Goal: Task Accomplishment & Management: Complete application form

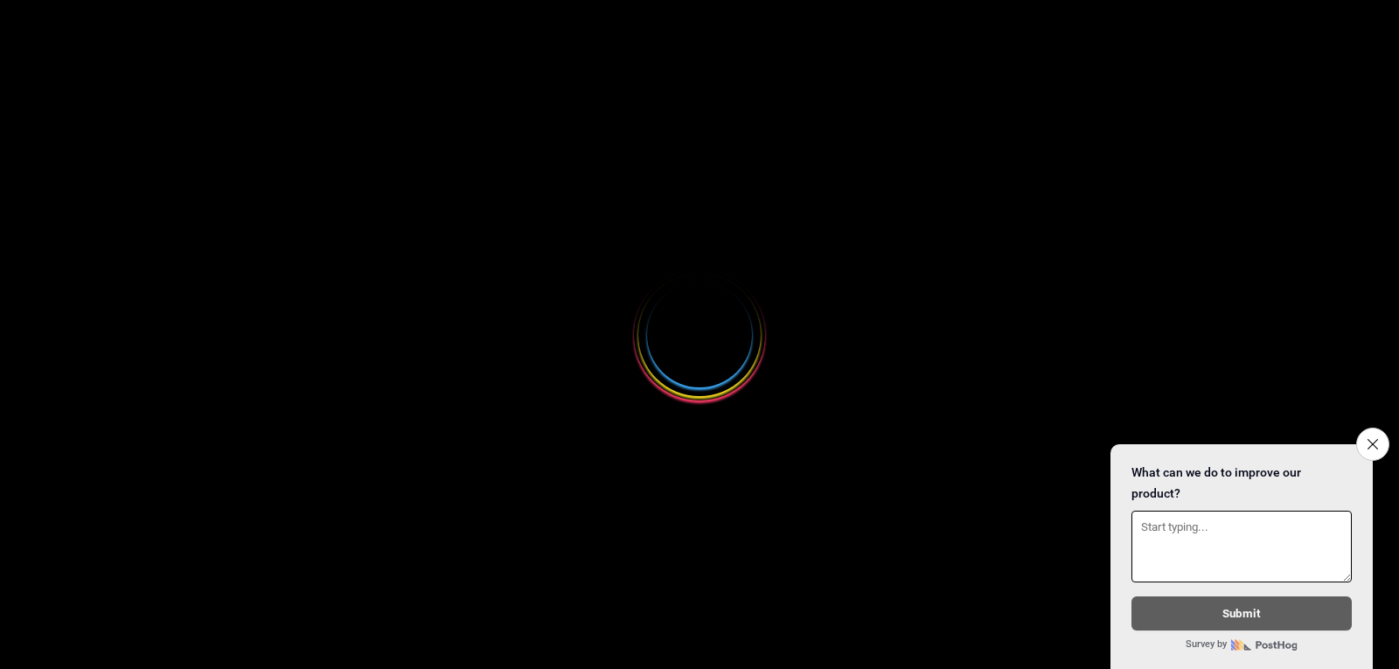
select select
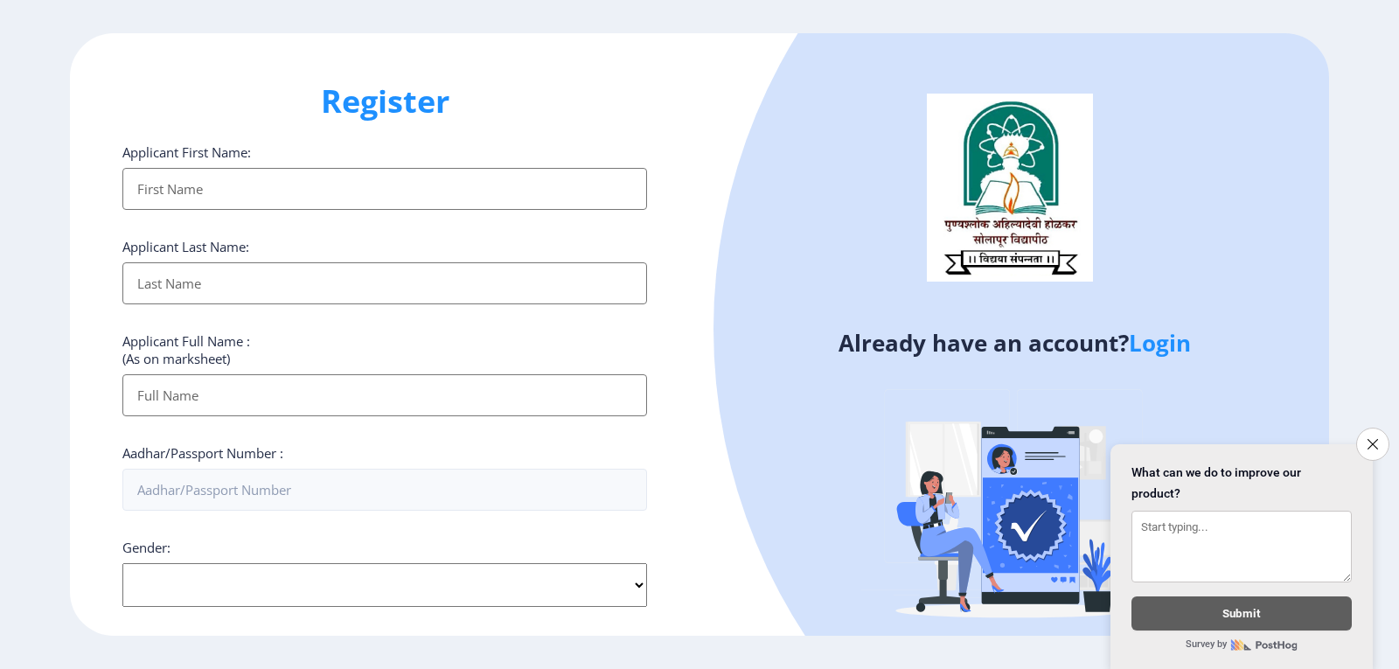
click at [233, 194] on input "Applicant First Name:" at bounding box center [384, 189] width 525 height 42
type input "sachin"
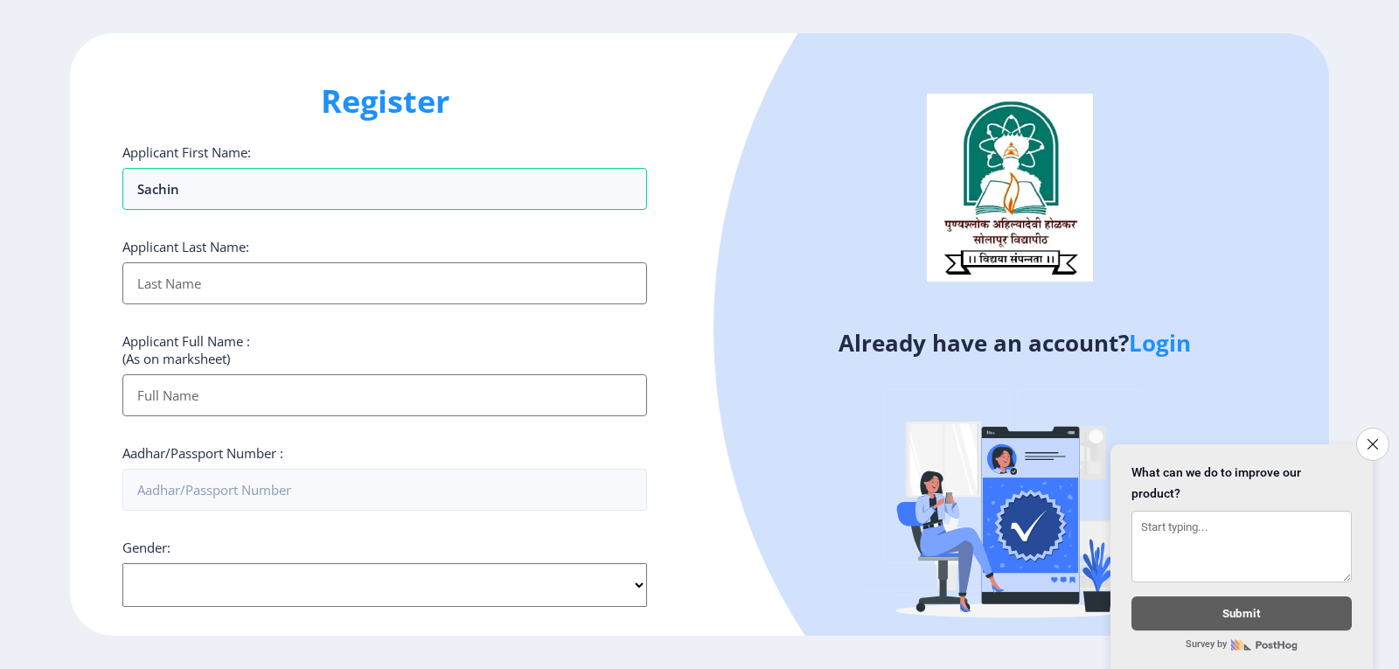
click at [192, 289] on input "Applicant First Name:" at bounding box center [384, 283] width 525 height 42
type input "kadam"
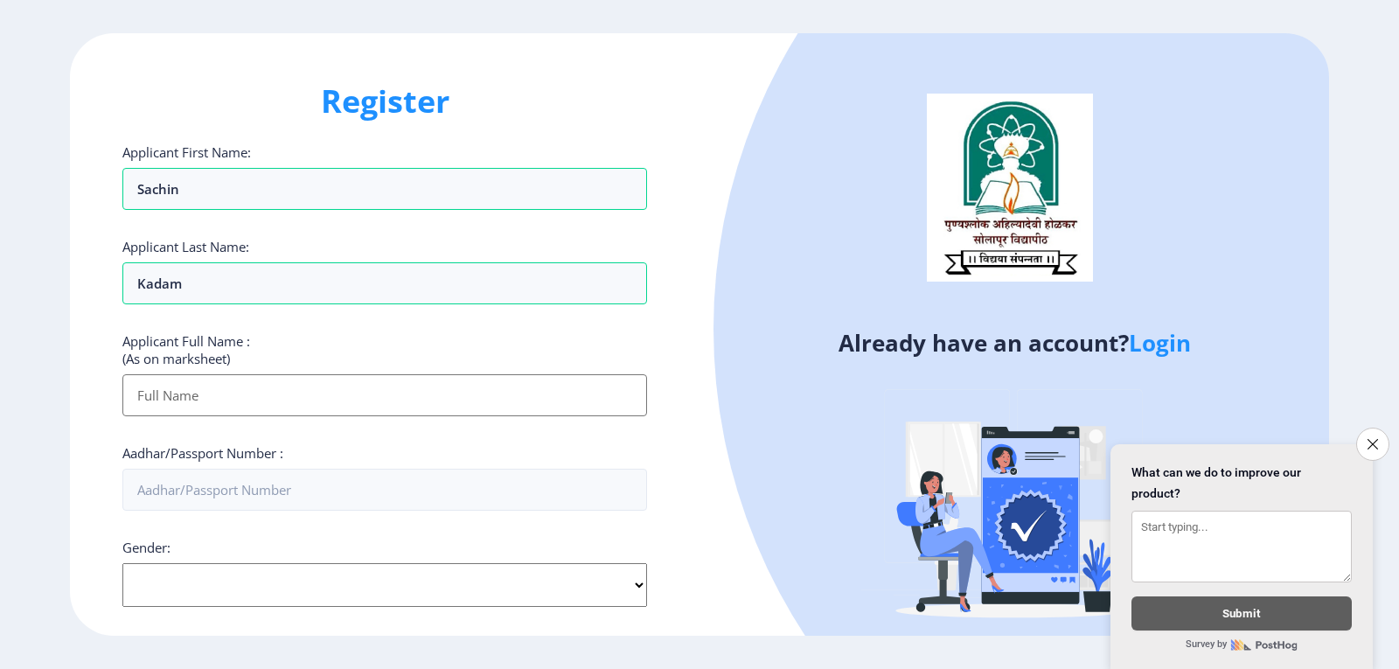
click at [232, 389] on input "Applicant First Name:" at bounding box center [384, 395] width 525 height 42
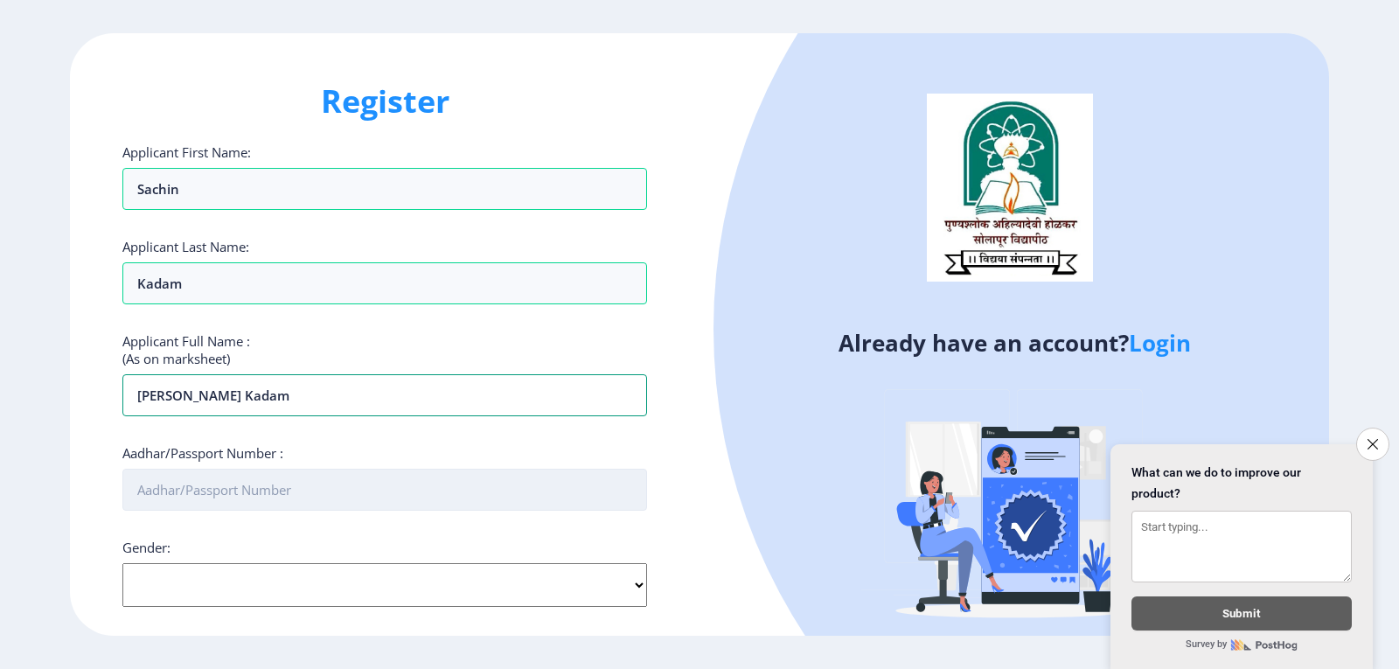
type input "[PERSON_NAME] kadam"
click at [167, 483] on input "Aadhar/Passport Number :" at bounding box center [384, 490] width 525 height 42
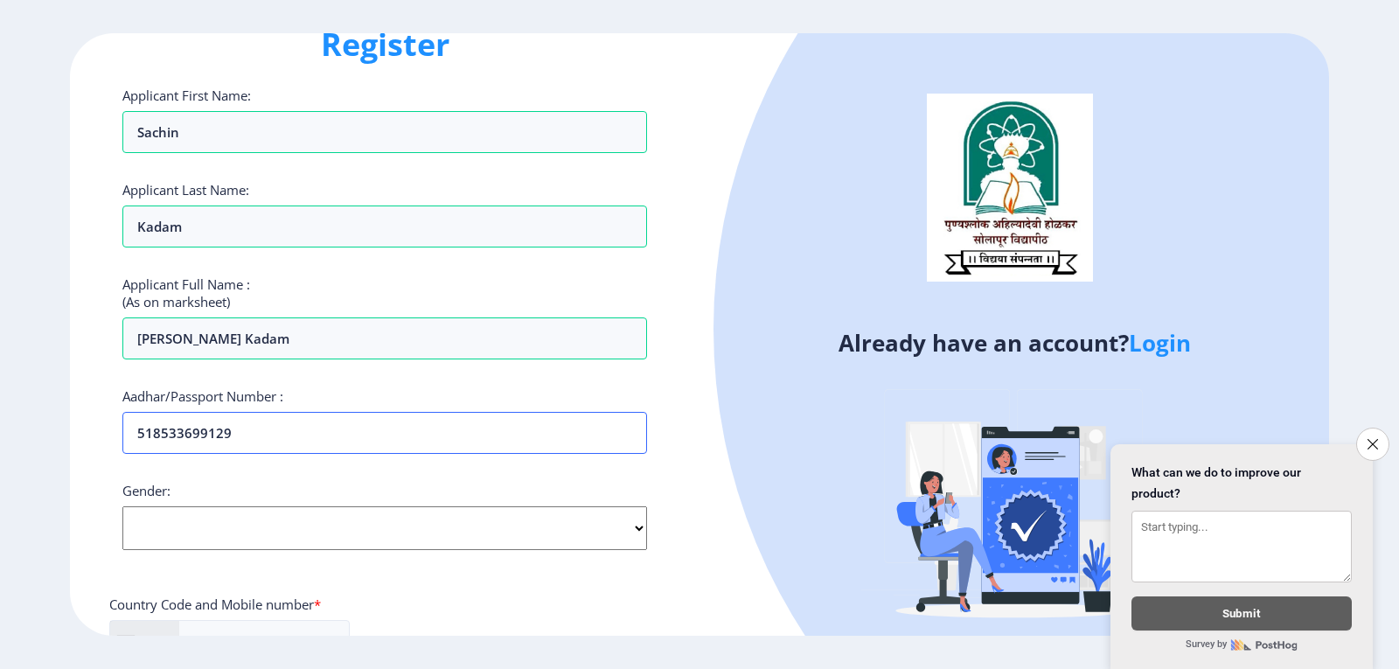
scroll to position [87, 0]
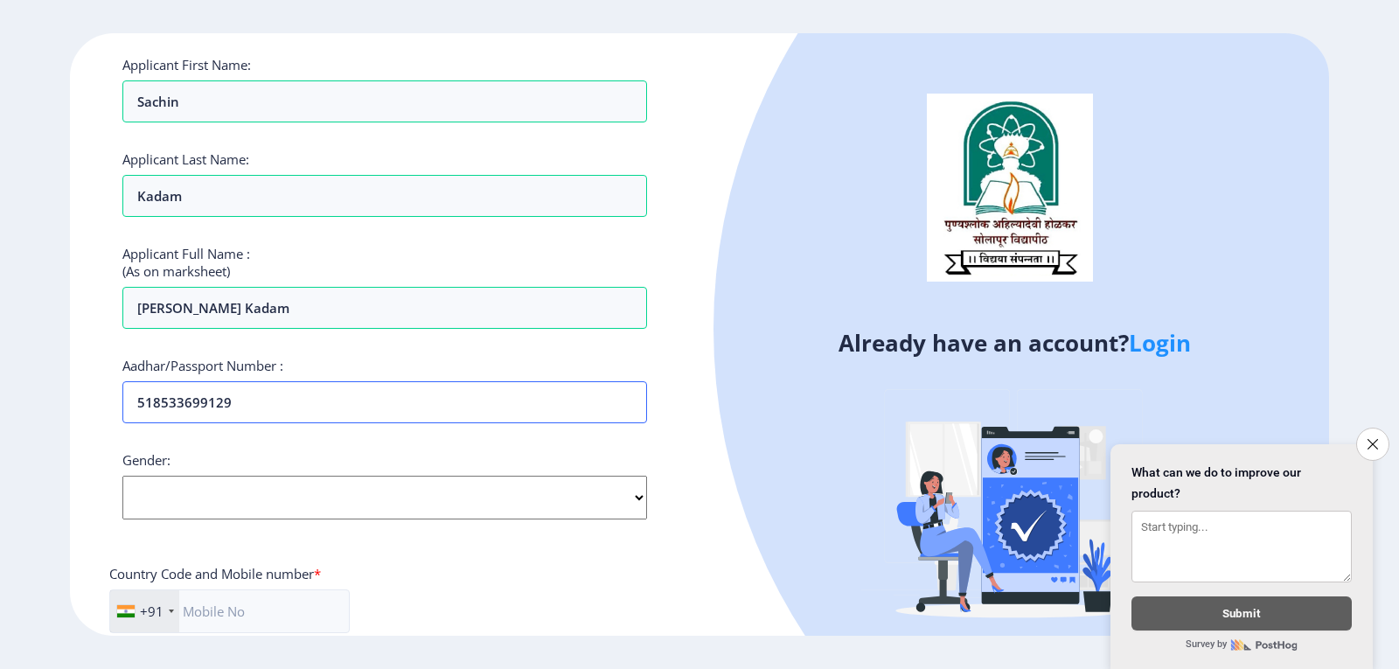
type input "518533699129"
click at [619, 502] on select "Select Gender [DEMOGRAPHIC_DATA] [DEMOGRAPHIC_DATA] Other" at bounding box center [384, 498] width 525 height 44
select select "[DEMOGRAPHIC_DATA]"
click at [122, 476] on select "Select Gender [DEMOGRAPHIC_DATA] [DEMOGRAPHIC_DATA] Other" at bounding box center [384, 498] width 525 height 44
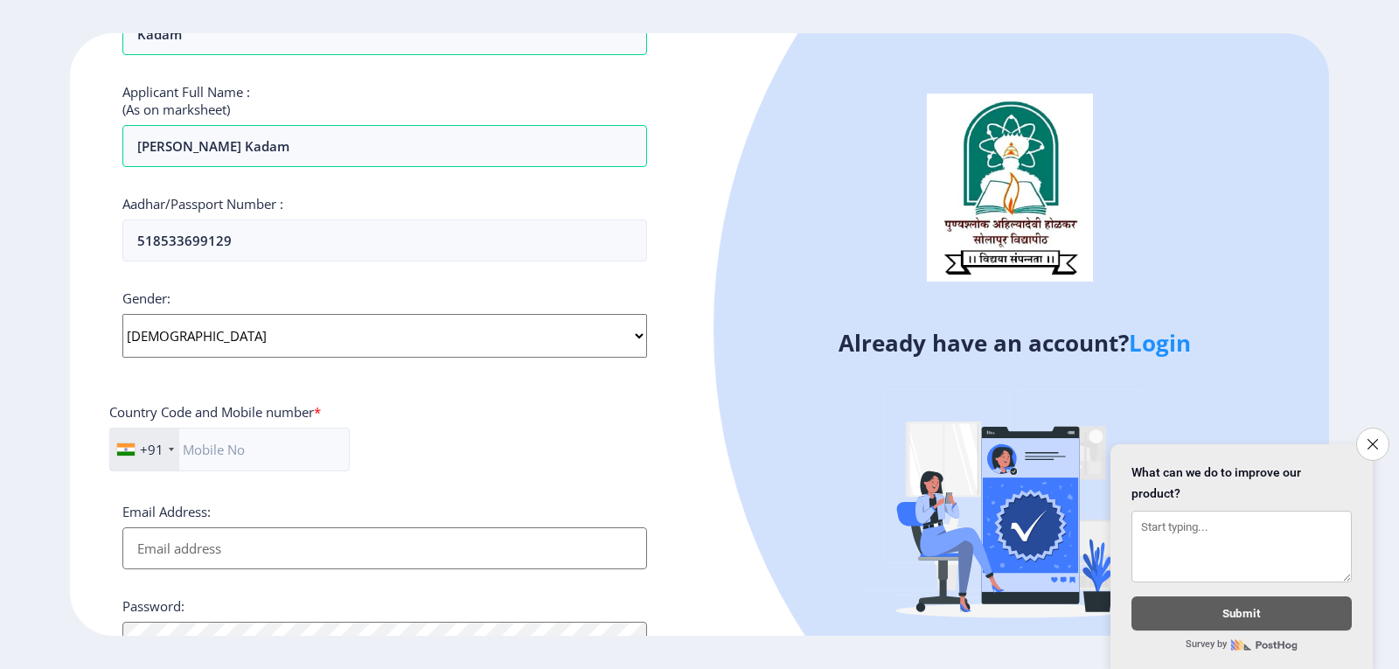
scroll to position [262, 0]
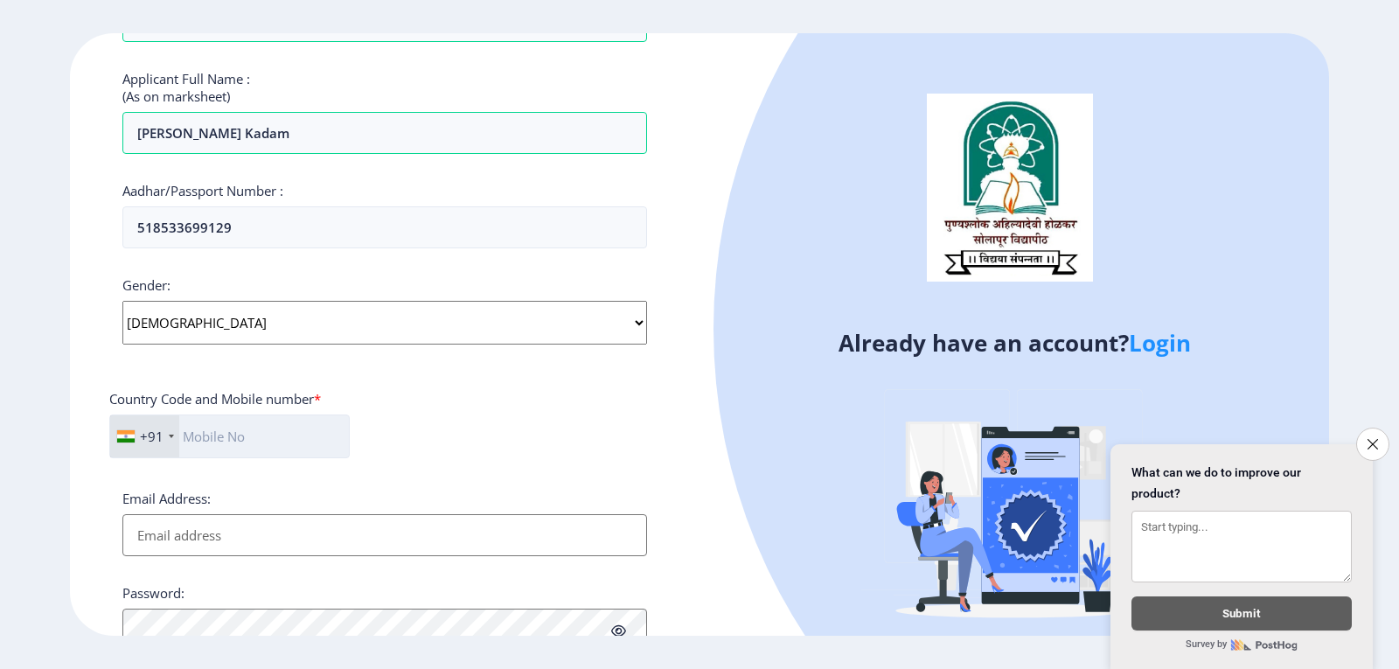
click at [224, 429] on input "text" at bounding box center [229, 437] width 240 height 44
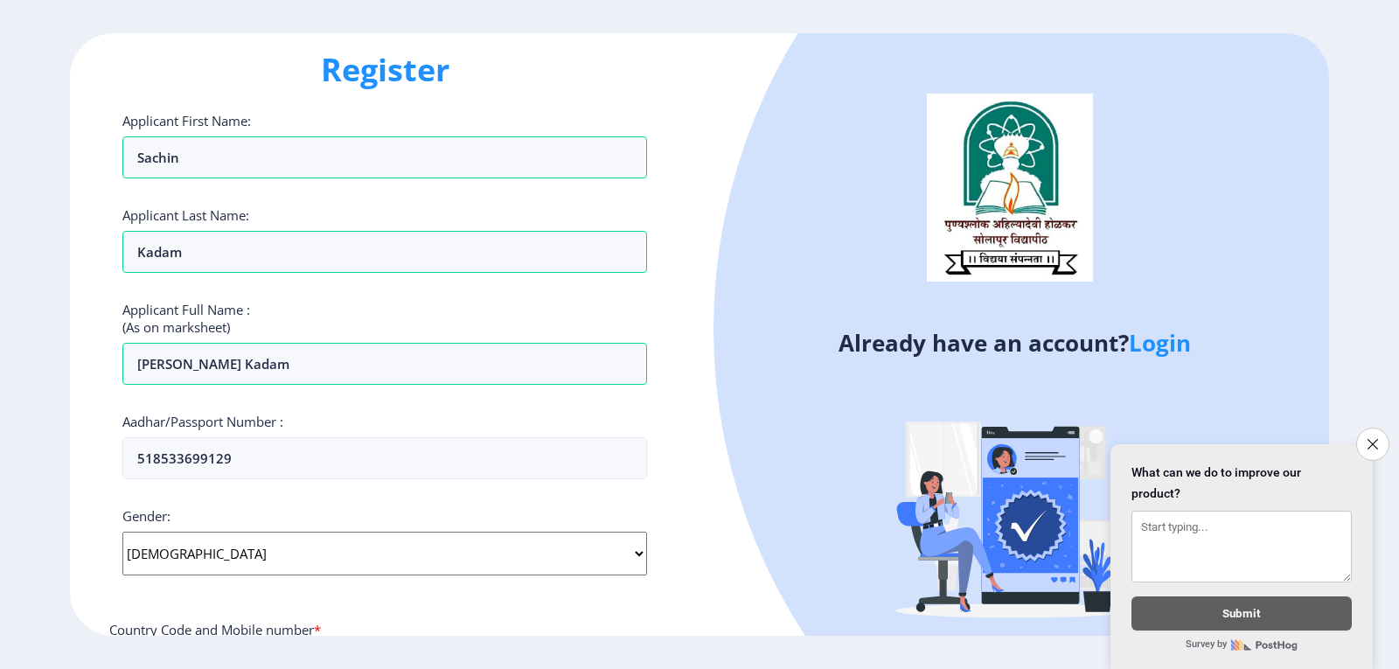
scroll to position [0, 0]
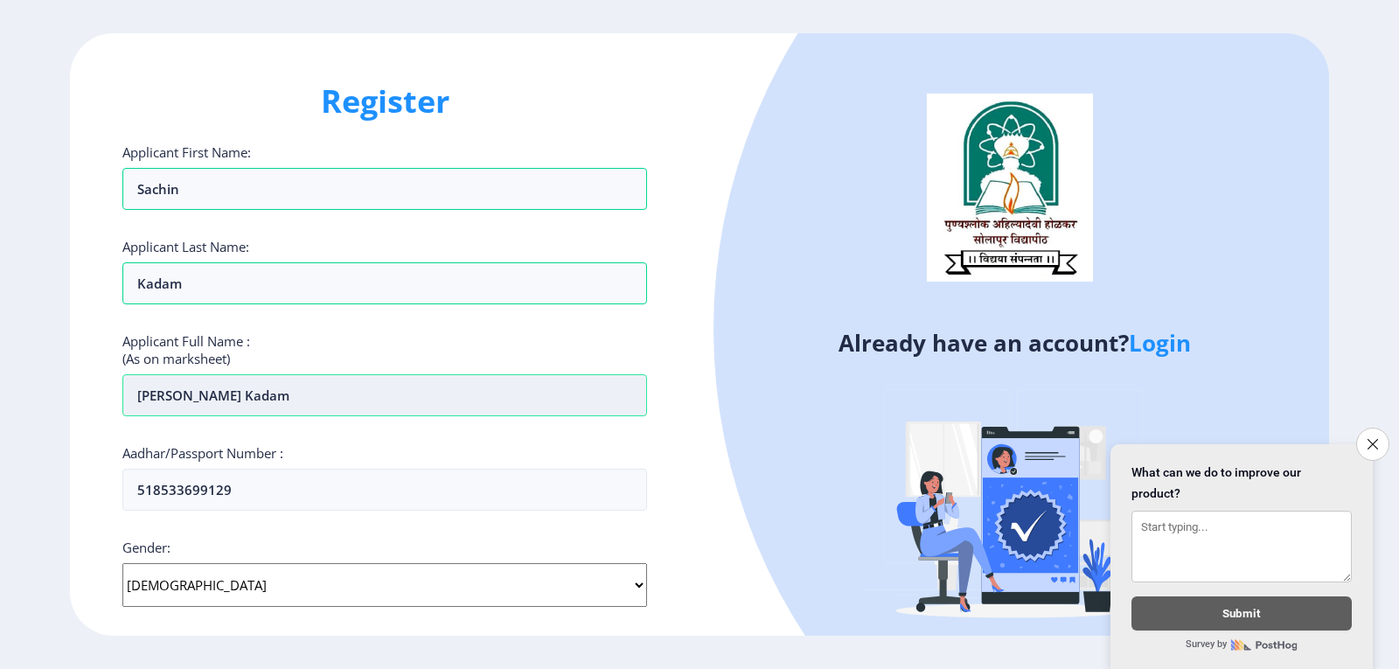
type input "8805129688"
click at [307, 375] on input "[PERSON_NAME] kadam" at bounding box center [384, 395] width 525 height 42
type input "s"
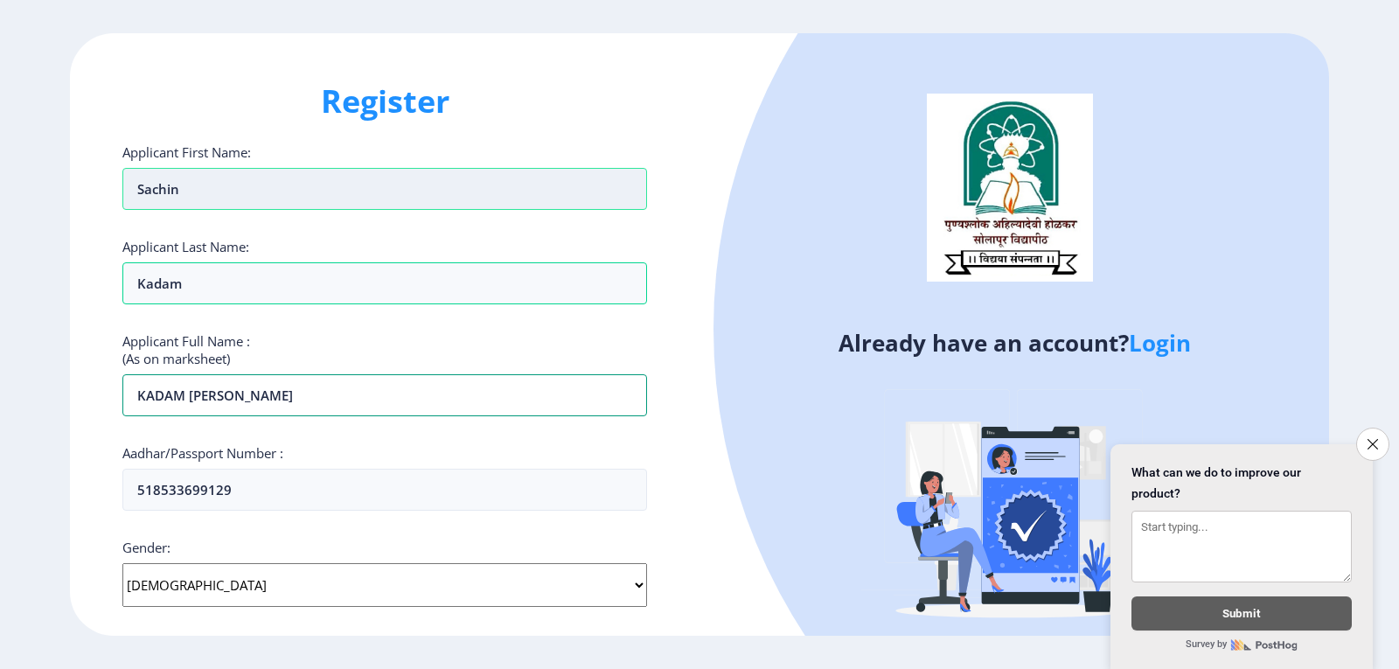
type input "KADAM [PERSON_NAME]"
click at [225, 188] on input "sachin" at bounding box center [384, 189] width 525 height 42
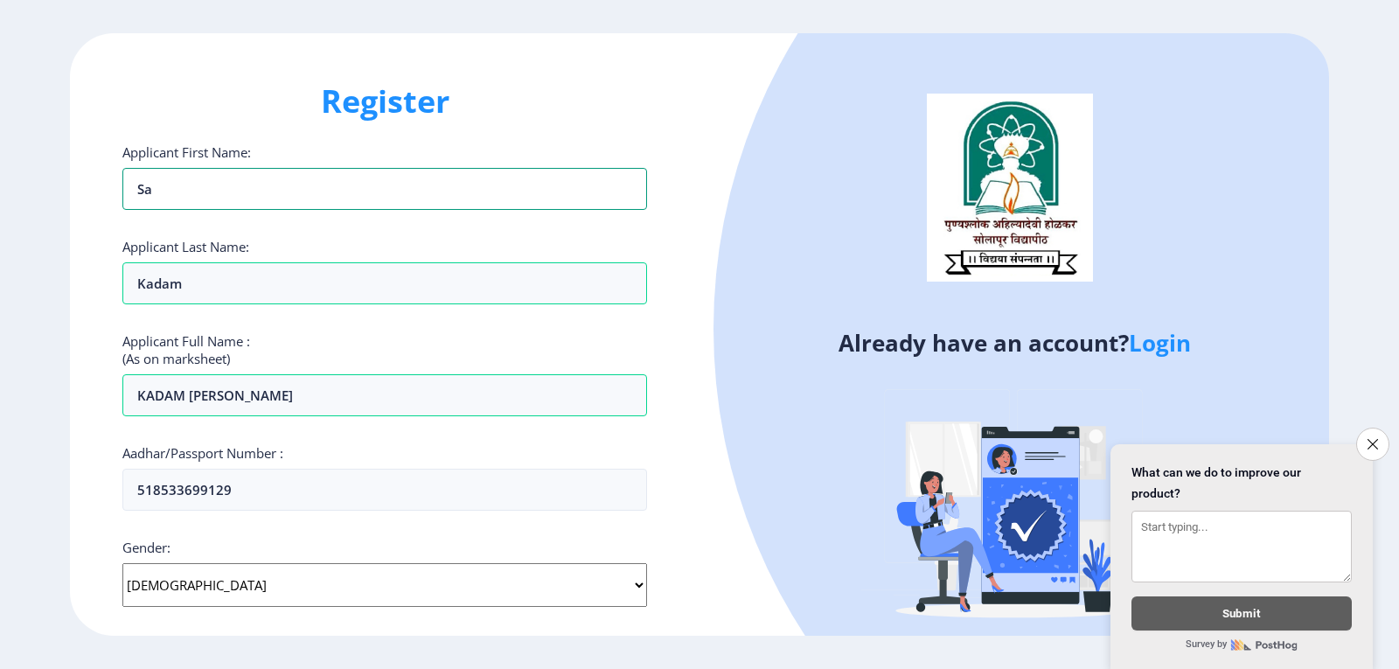
type input "s"
type input "SACHIN"
click at [207, 306] on div "Applicant First Name: SACHIN Applicant Last Name: kadam Applicant Full Name : (…" at bounding box center [384, 575] width 525 height 864
click at [214, 286] on input "kadam" at bounding box center [384, 283] width 525 height 42
type input "k"
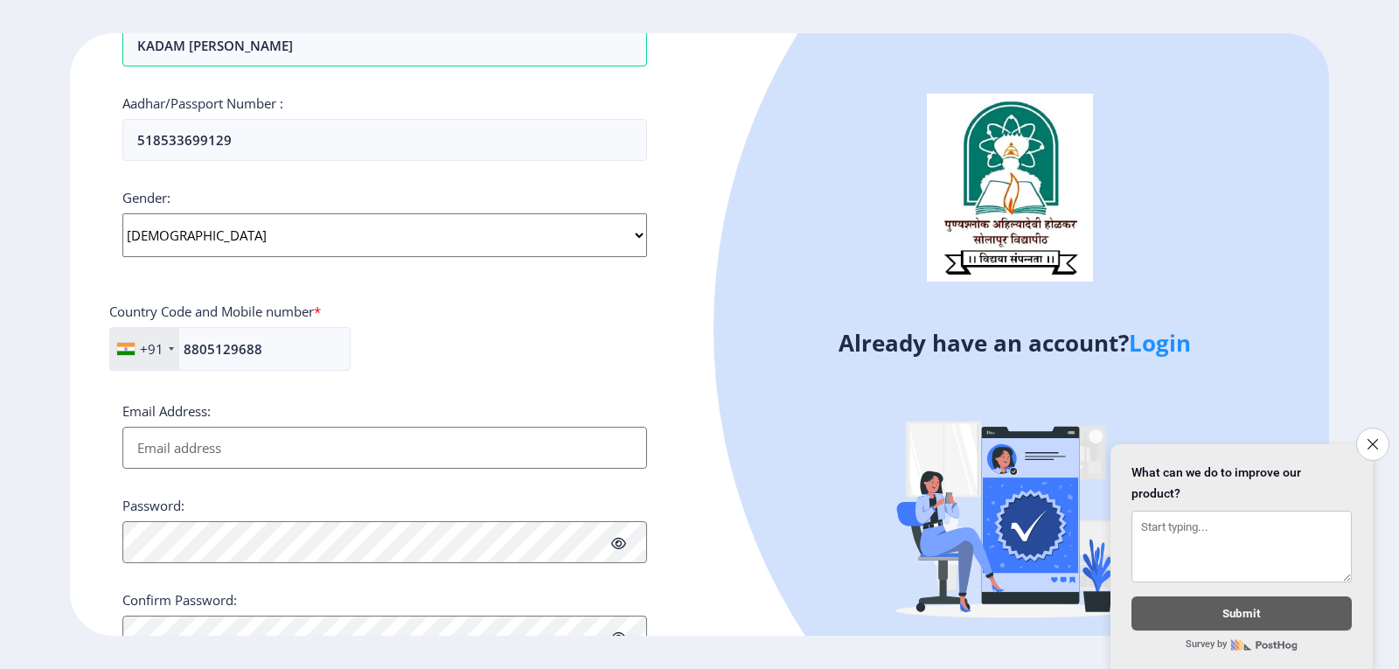
scroll to position [426, 0]
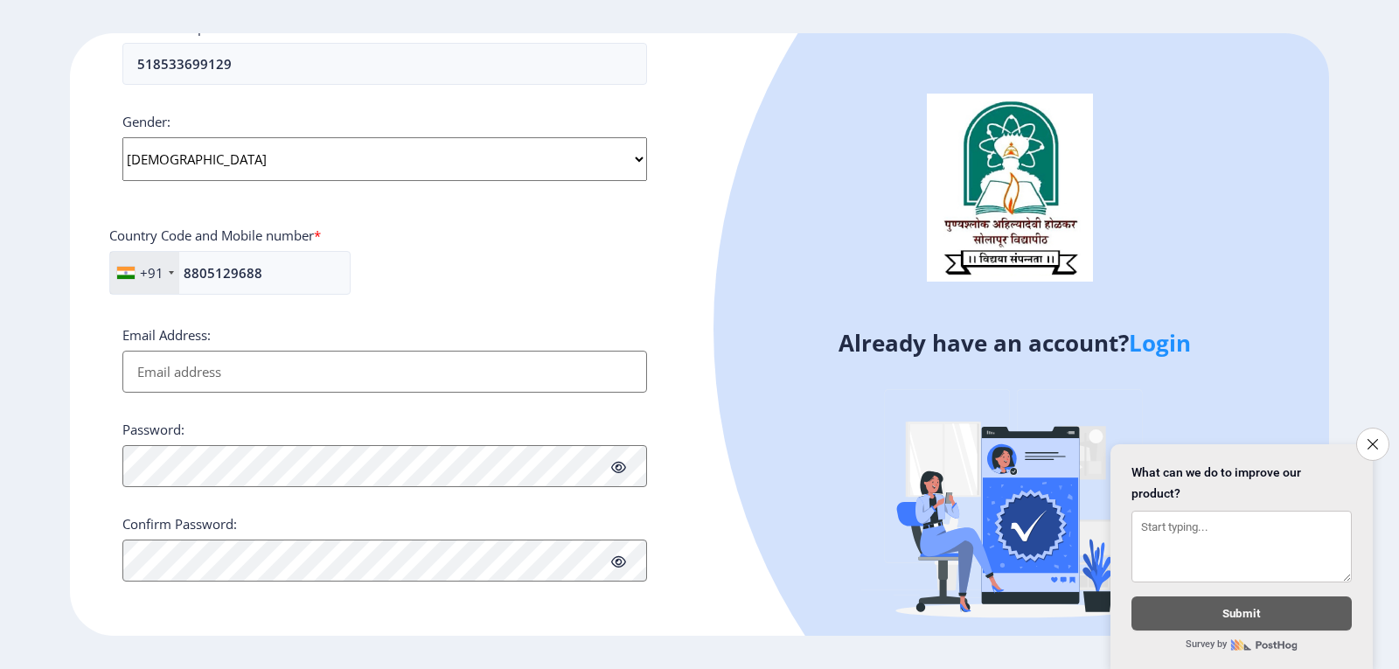
type input "KADAM"
click at [247, 370] on input "Email Address:" at bounding box center [384, 372] width 525 height 42
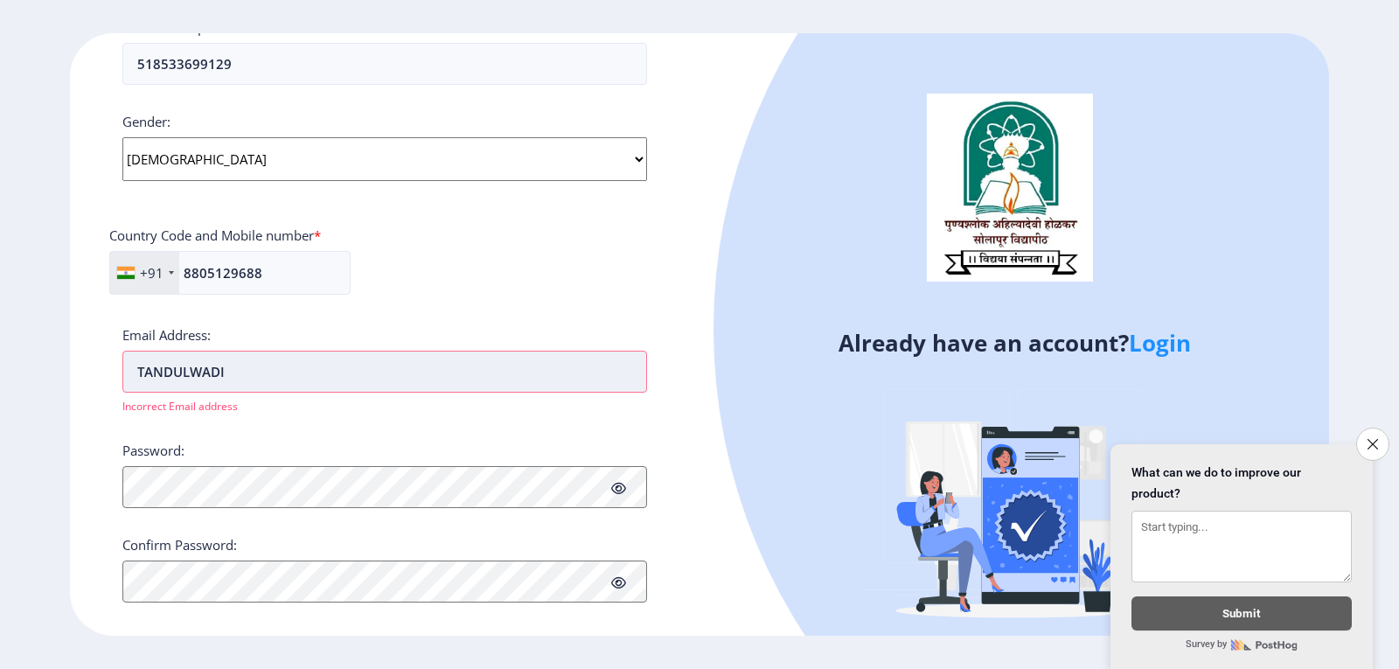
click at [297, 380] on input "TANDULWADI" at bounding box center [384, 372] width 525 height 42
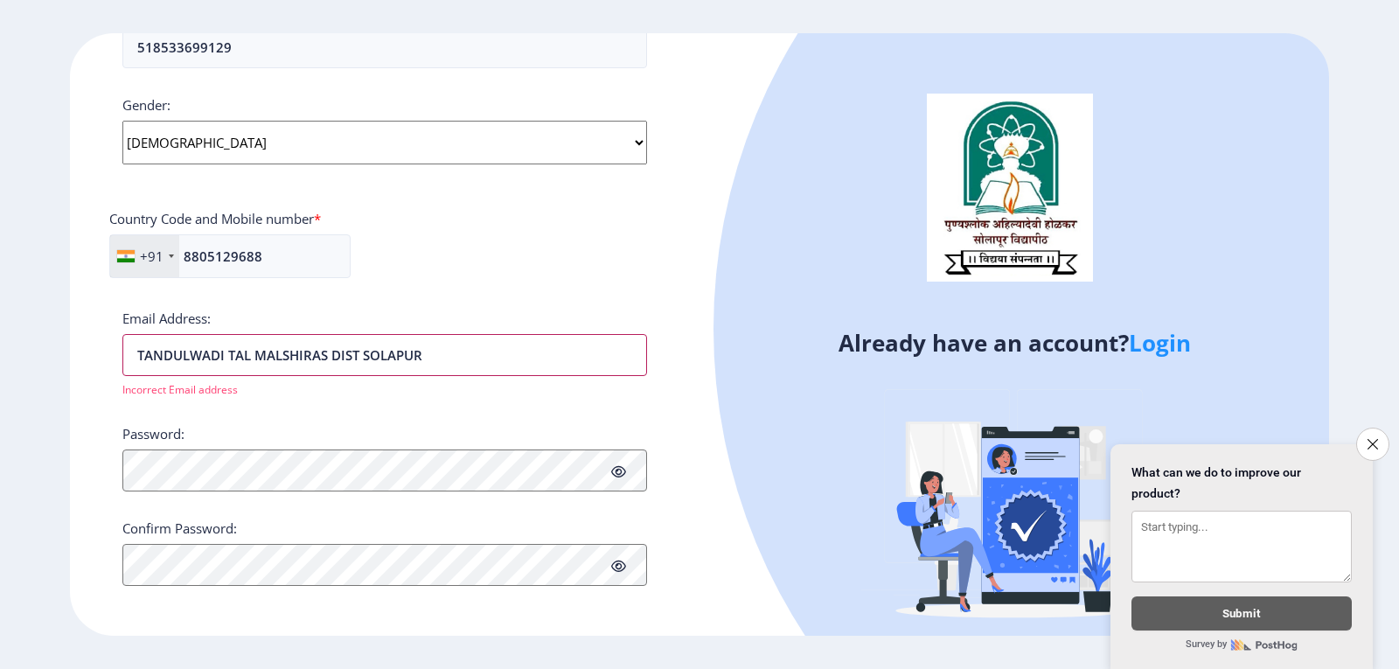
scroll to position [447, 0]
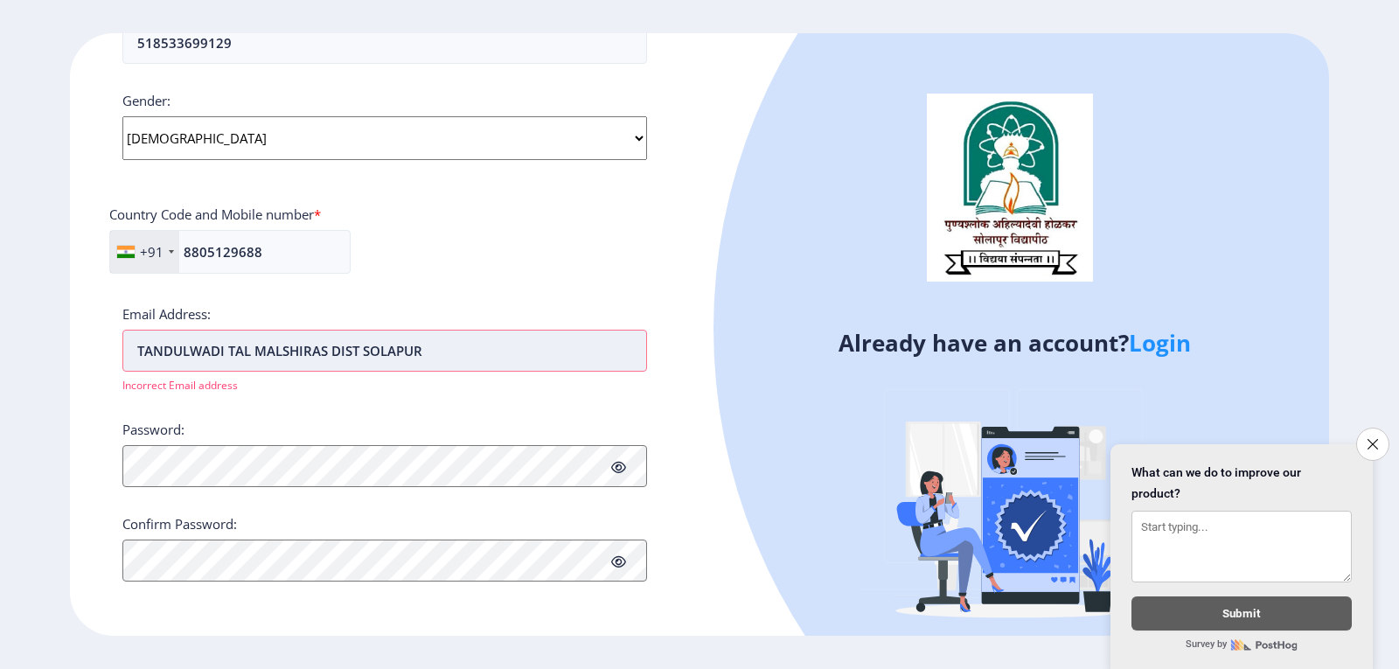
click at [465, 355] on input "TANDULWADI TAL MALSHIRAS DIST SOLAPUR" at bounding box center [384, 351] width 525 height 42
type input "T"
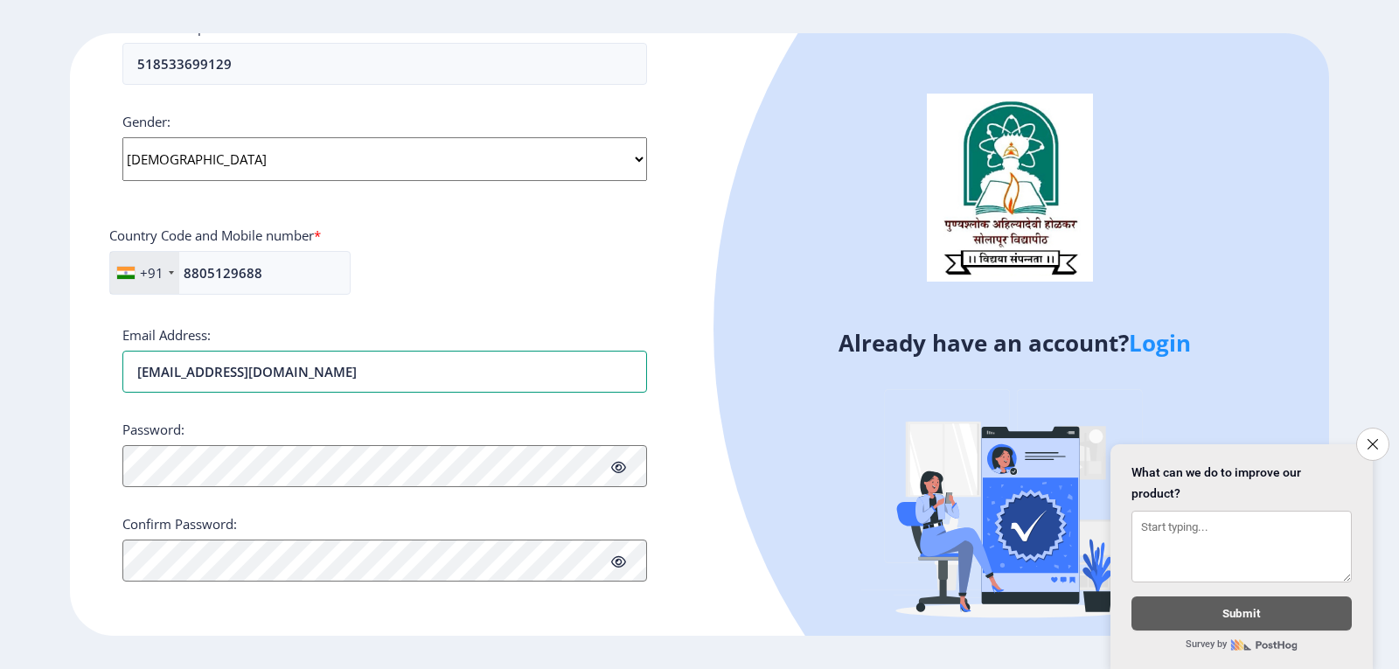
type input "[EMAIL_ADDRESS][DOMAIN_NAME]"
click at [620, 462] on icon at bounding box center [618, 467] width 15 height 13
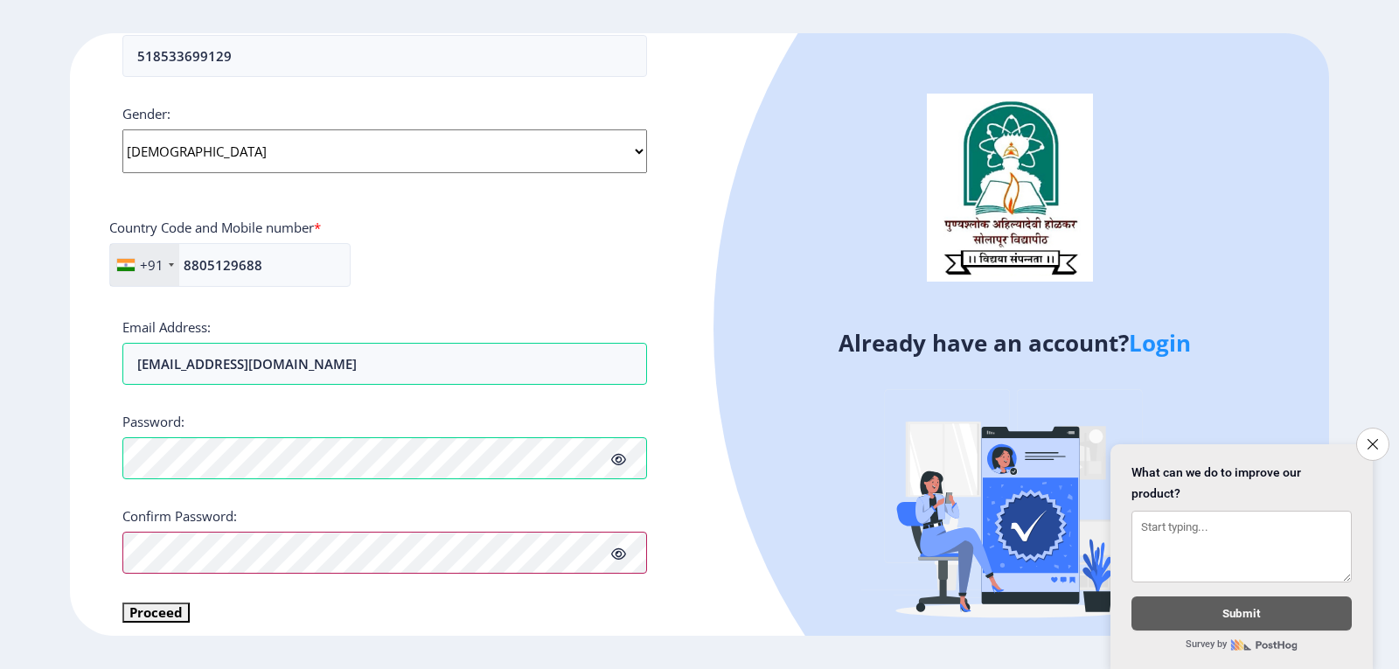
scroll to position [447, 0]
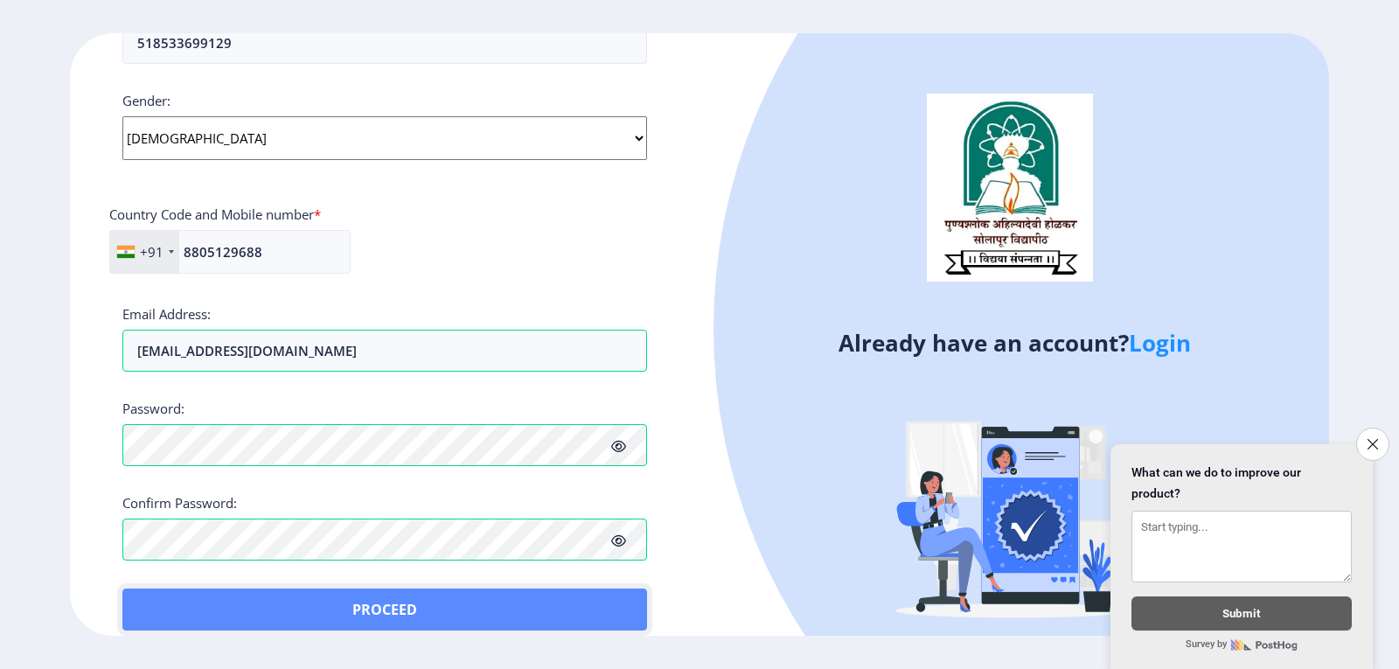
click at [154, 599] on button "Proceed" at bounding box center [384, 610] width 525 height 42
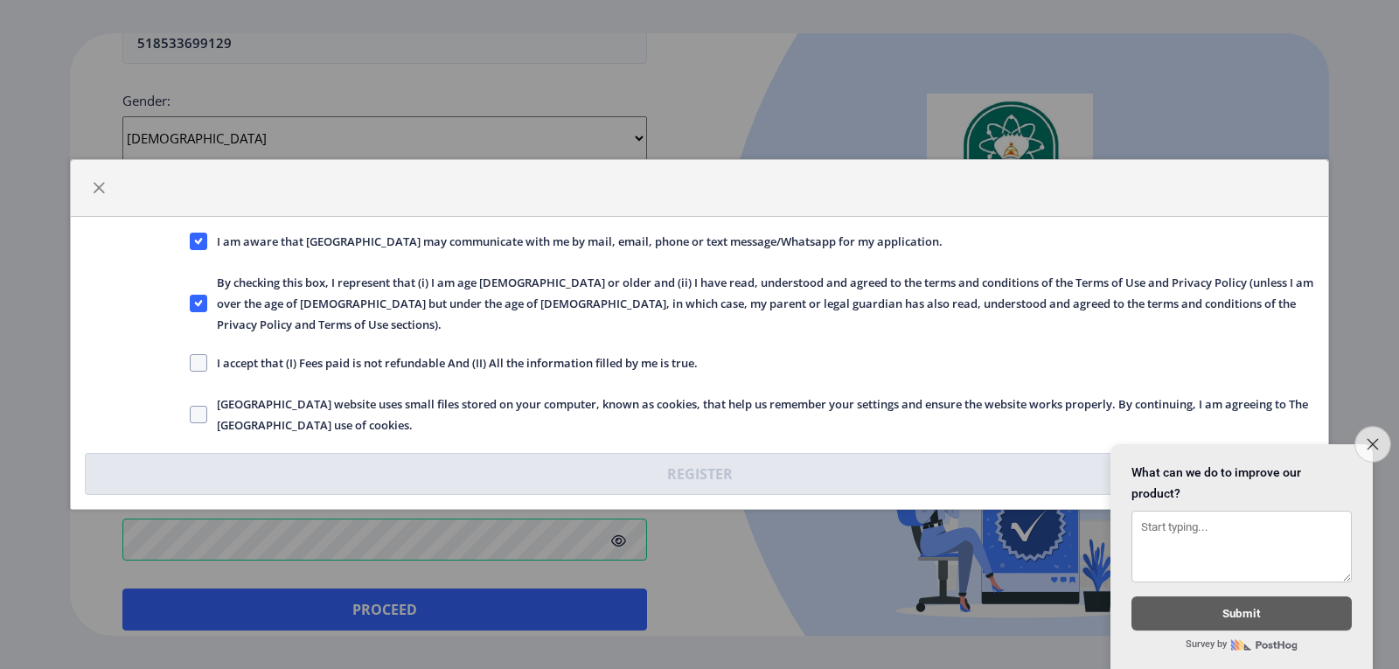
click at [1371, 438] on icon "Close survey" at bounding box center [1372, 443] width 11 height 11
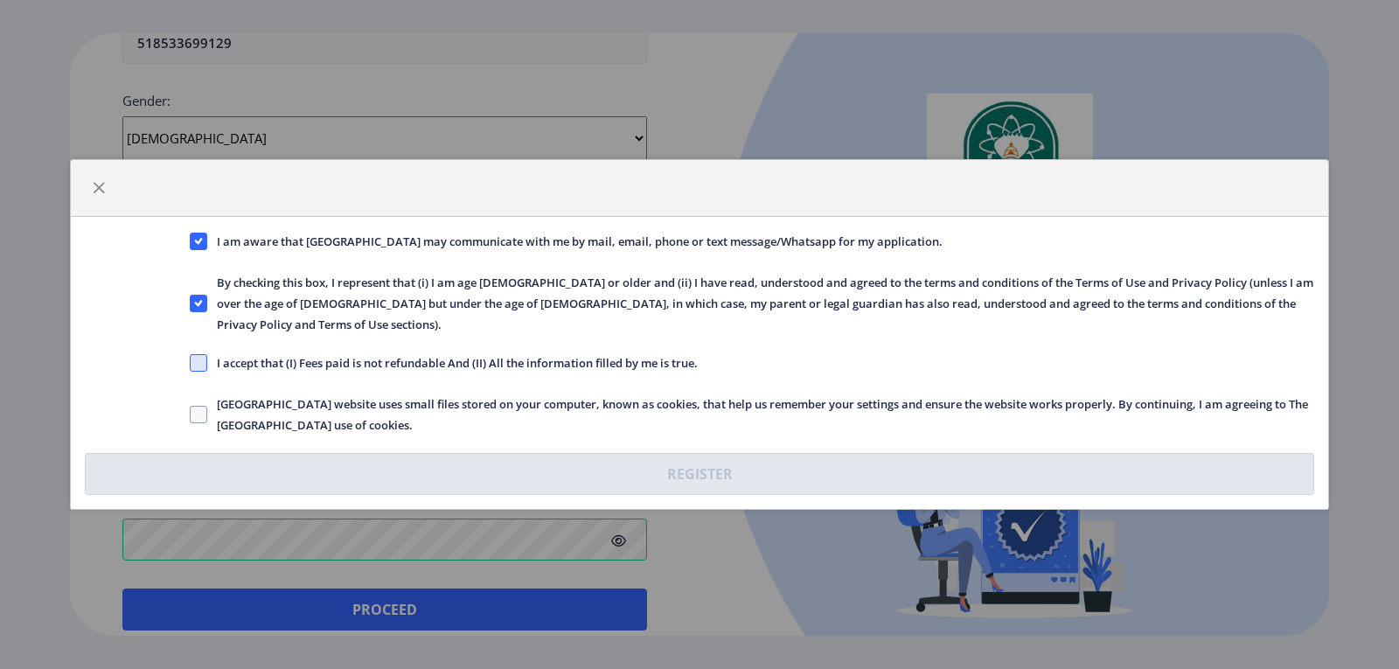
click at [201, 356] on span at bounding box center [198, 362] width 17 height 17
click at [191, 363] on input "I accept that (I) Fees paid is not refundable And (II) All the information fill…" at bounding box center [190, 363] width 1 height 1
checkbox input "true"
click at [199, 406] on span at bounding box center [198, 414] width 17 height 17
click at [191, 415] on input "[GEOGRAPHIC_DATA] website uses small files stored on your computer, known as co…" at bounding box center [190, 415] width 1 height 1
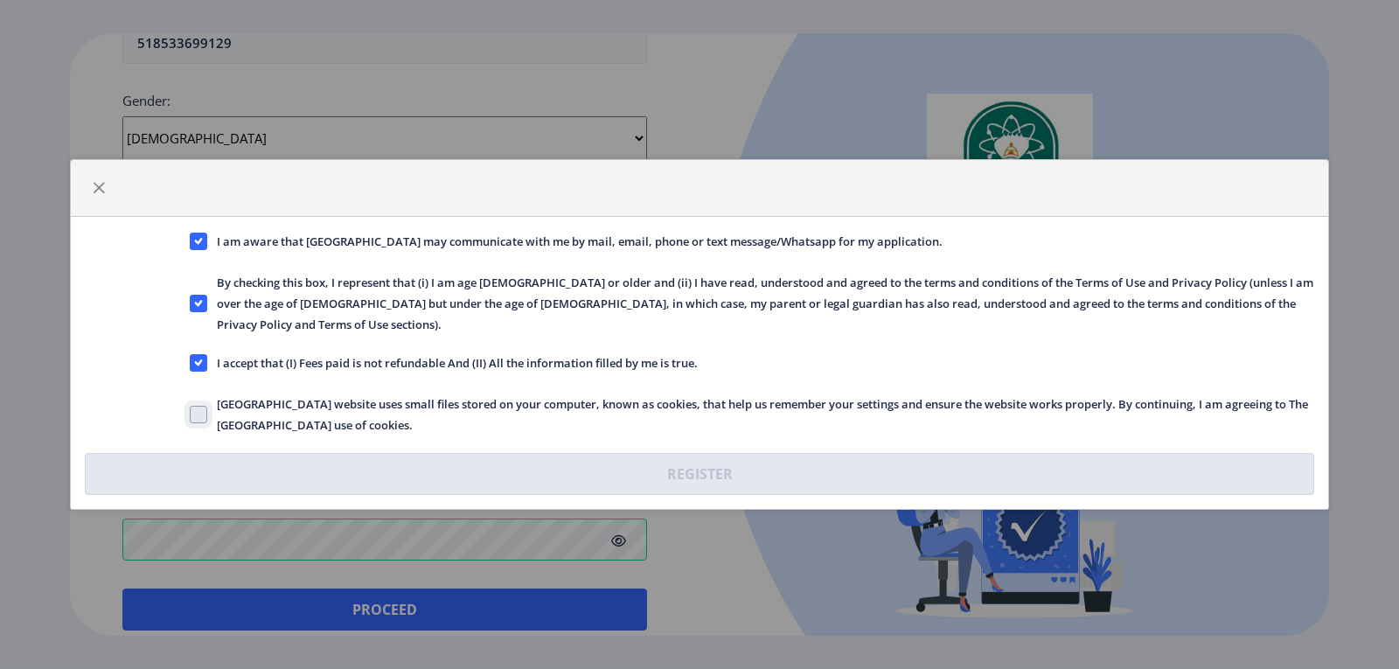
checkbox input "true"
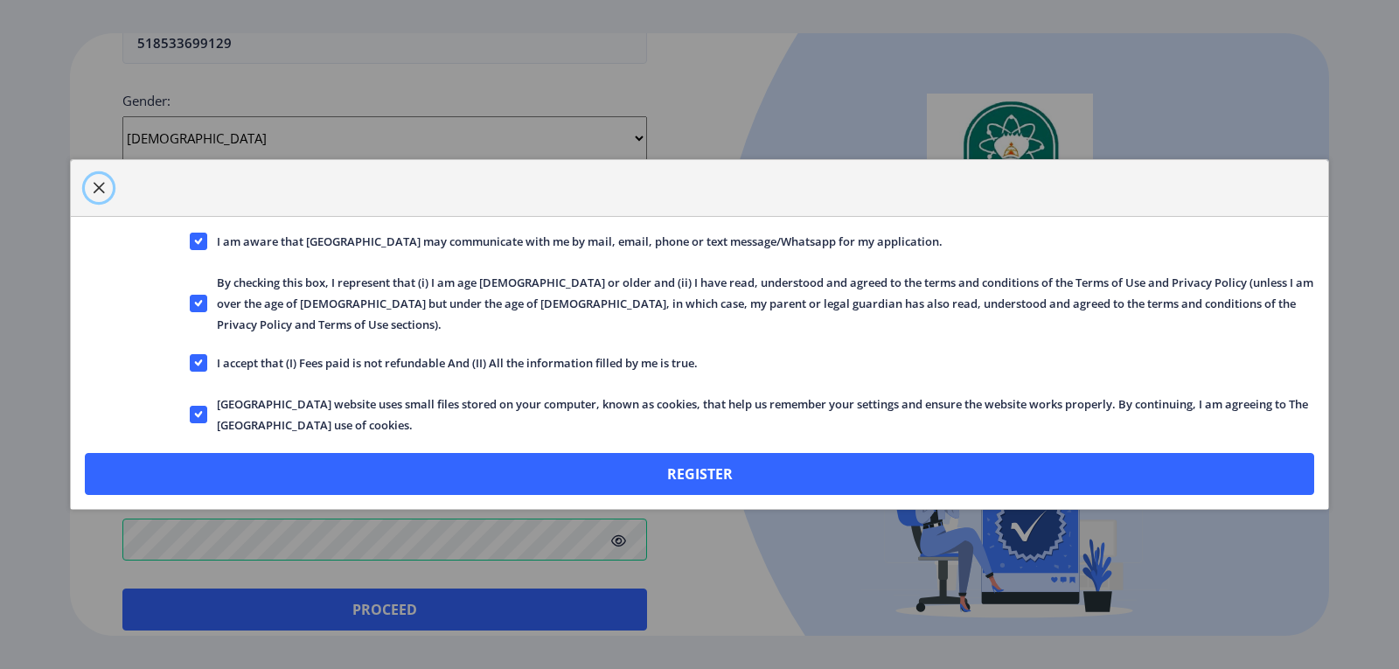
click at [101, 195] on span "button" at bounding box center [99, 188] width 14 height 14
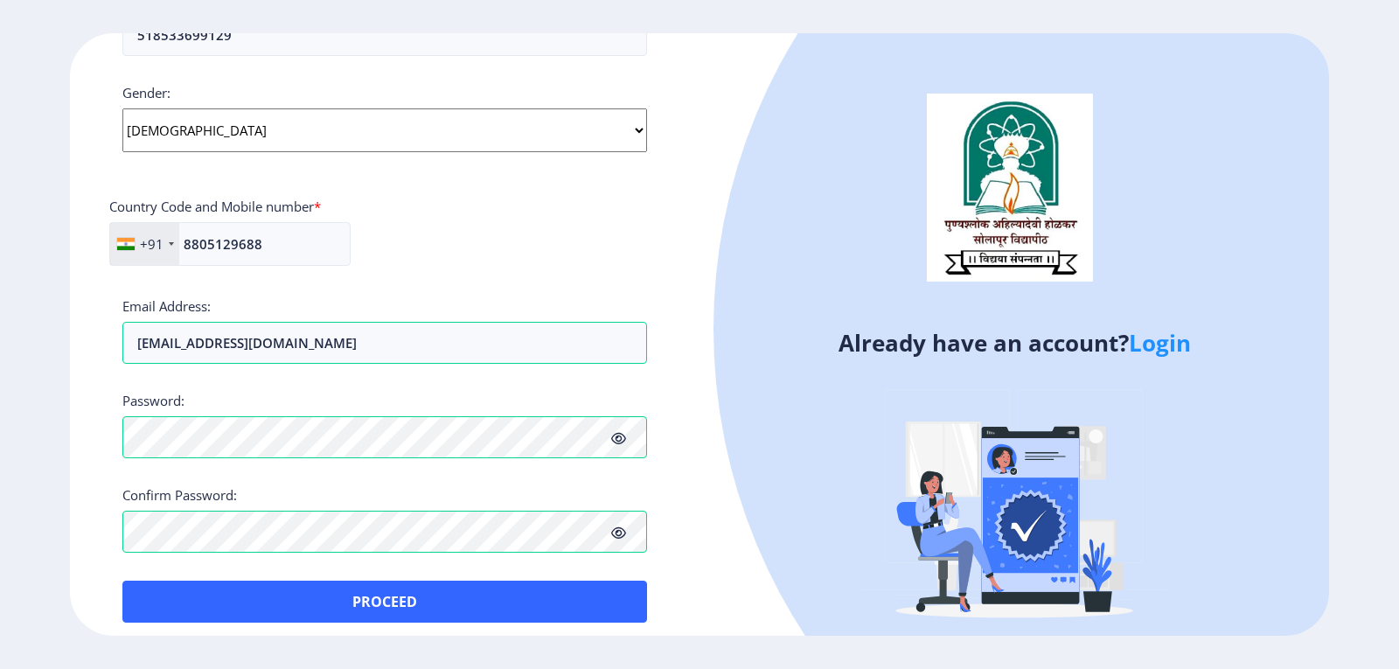
scroll to position [468, 0]
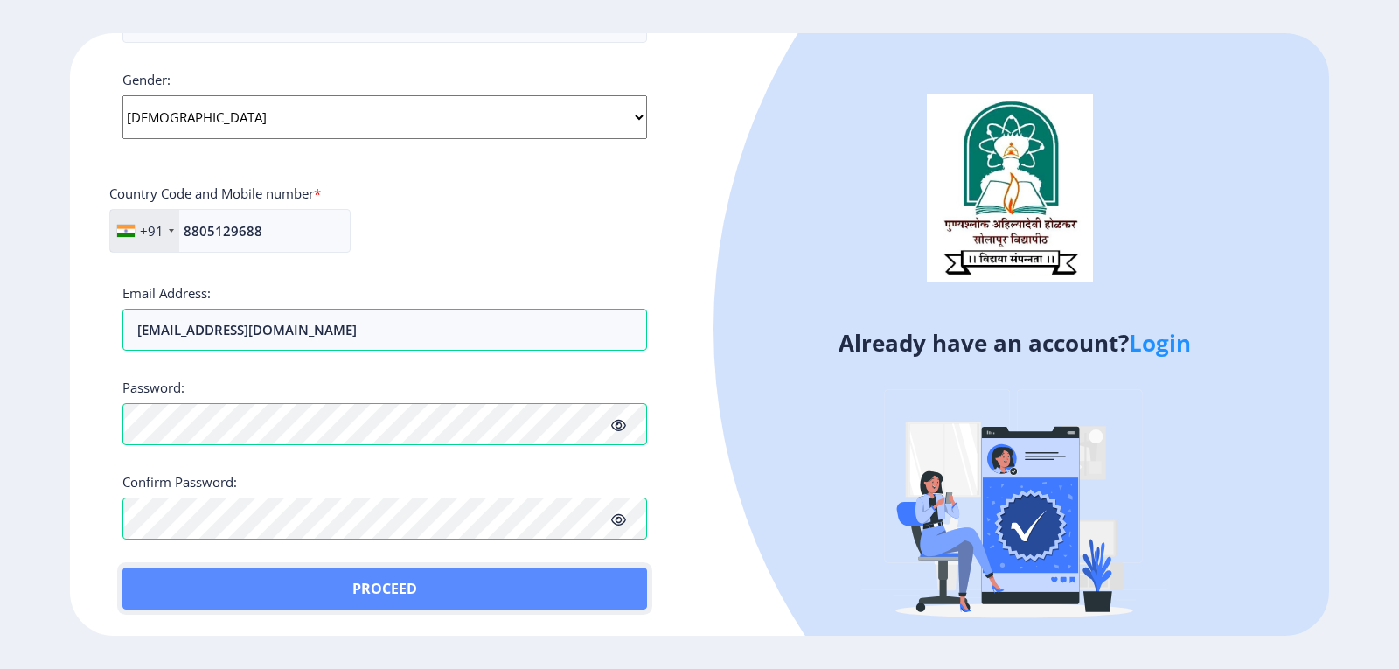
click at [395, 582] on button "Proceed" at bounding box center [384, 589] width 525 height 42
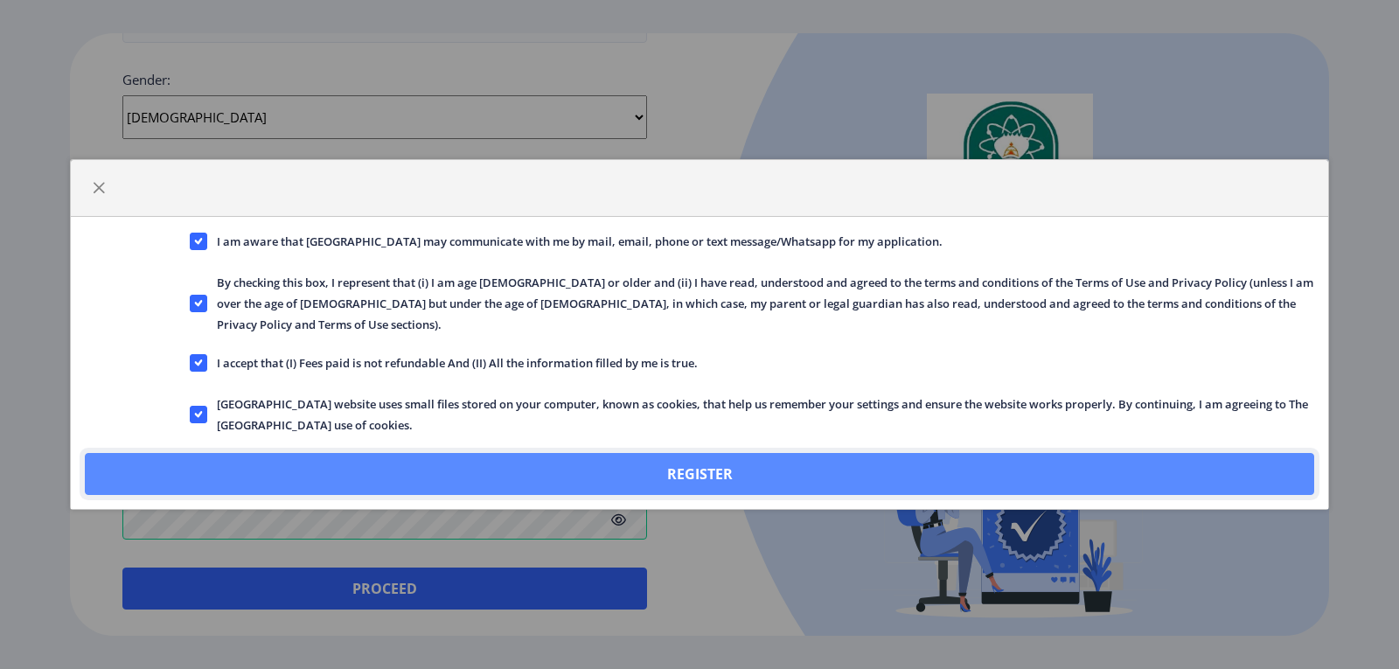
click at [688, 464] on button "Register" at bounding box center [700, 474] width 1230 height 42
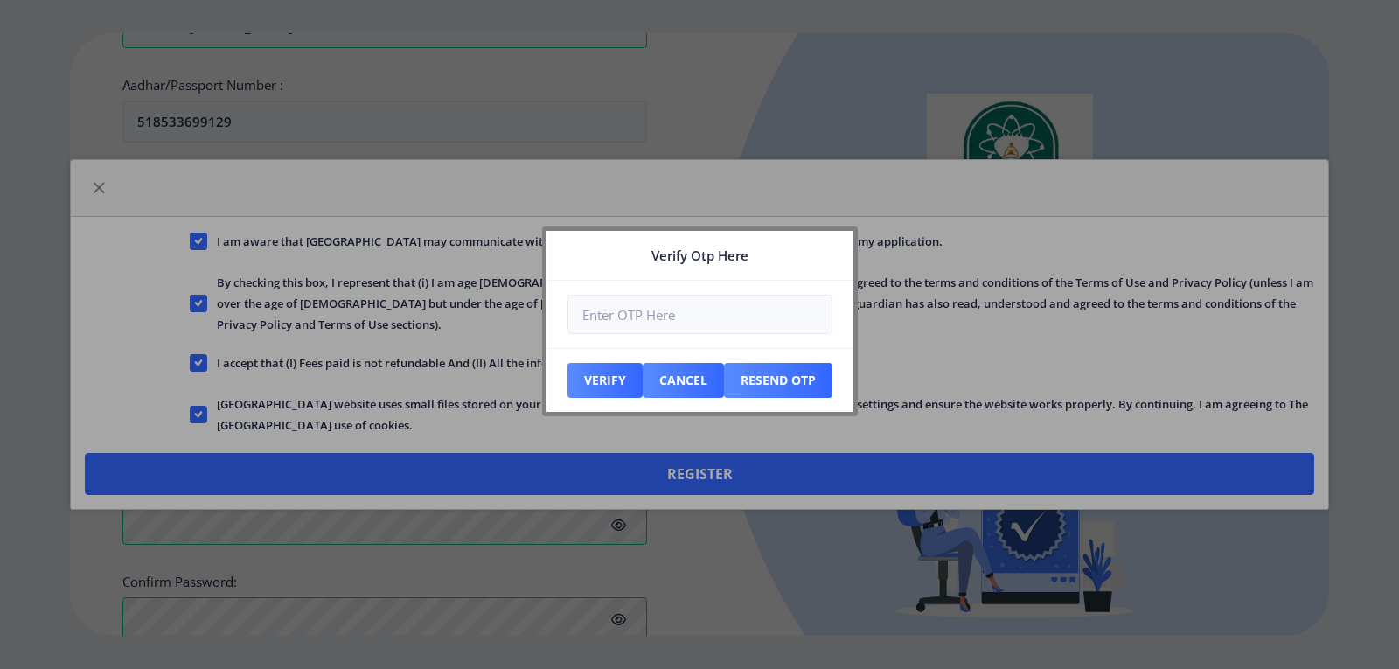
scroll to position [568, 0]
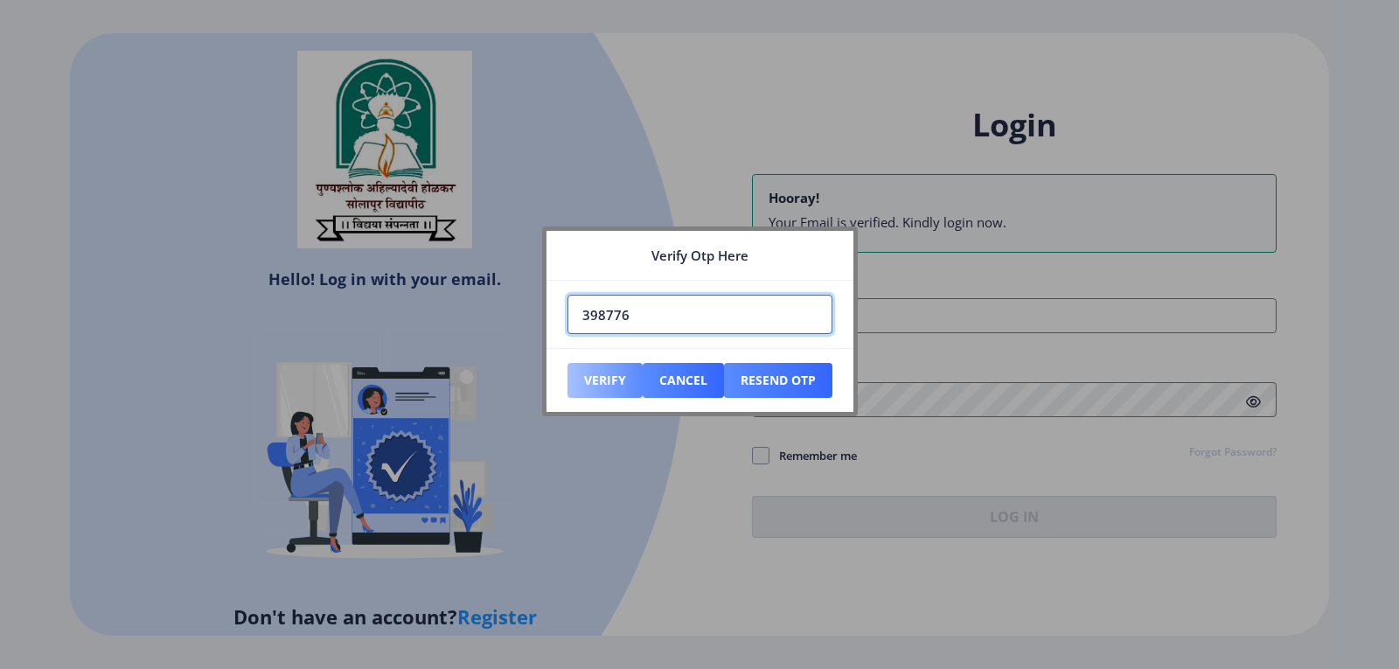
type input "398776"
click at [589, 375] on button "Verify" at bounding box center [605, 380] width 75 height 35
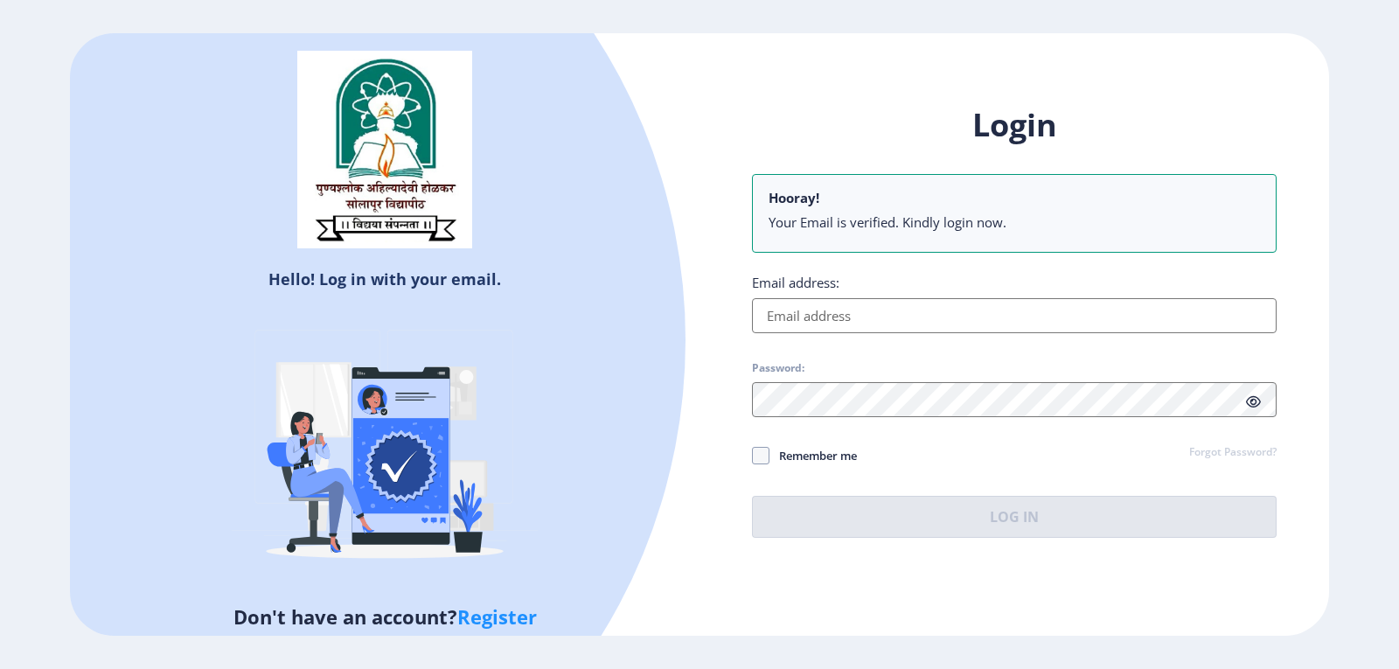
click at [890, 310] on input "Email address:" at bounding box center [1014, 315] width 525 height 35
type input "[EMAIL_ADDRESS][DOMAIN_NAME]"
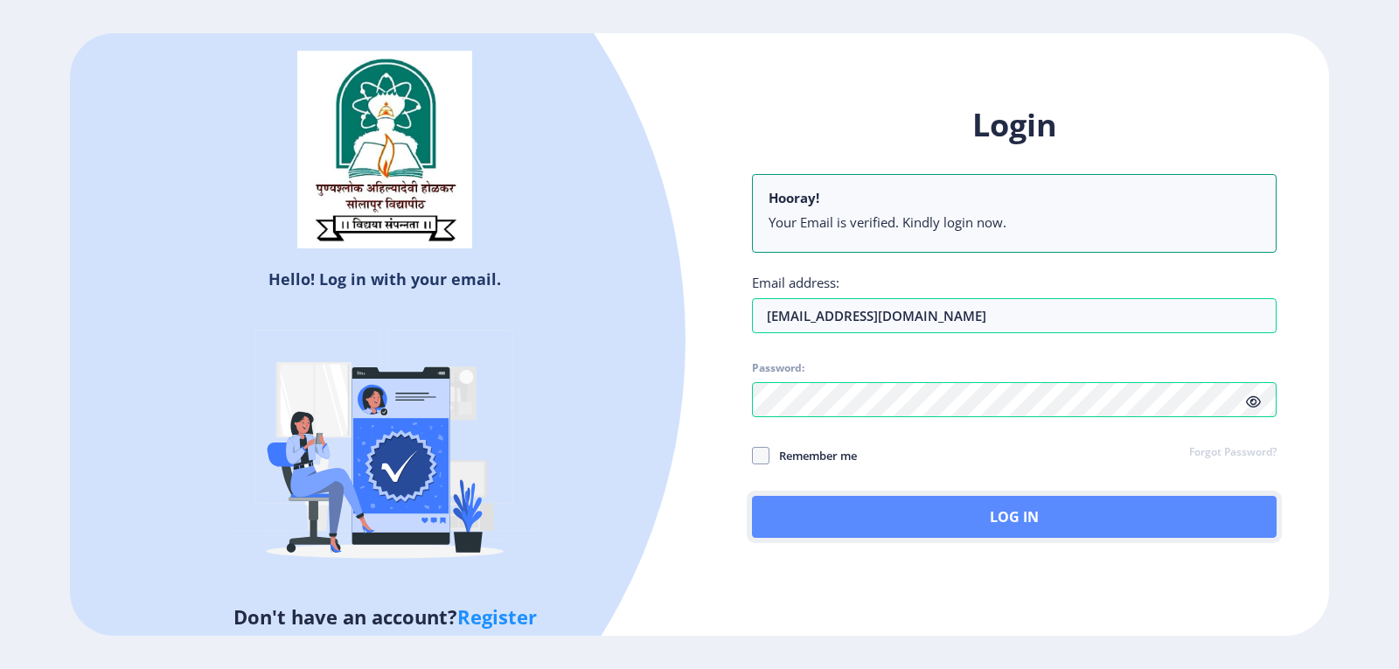
click at [1032, 513] on button "Log In" at bounding box center [1014, 517] width 525 height 42
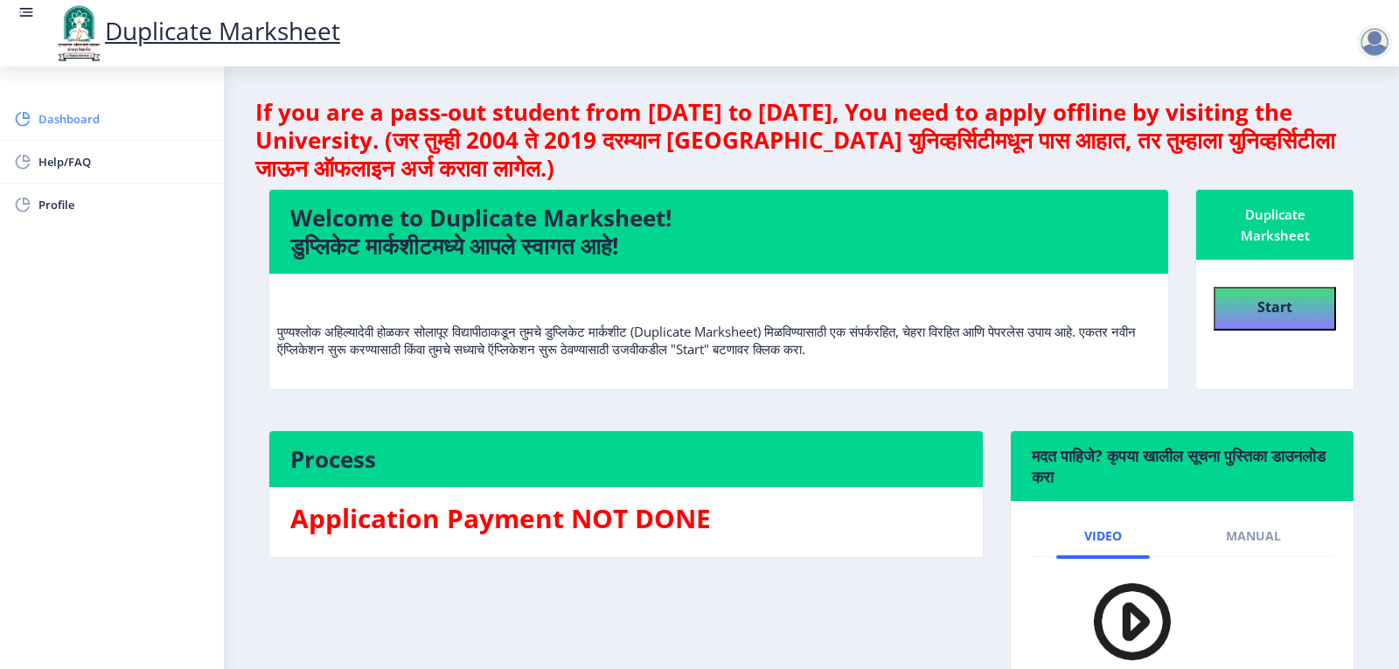
click at [59, 119] on span "Dashboard" at bounding box center [123, 118] width 171 height 21
click at [1280, 307] on b "Start" at bounding box center [1275, 306] width 35 height 19
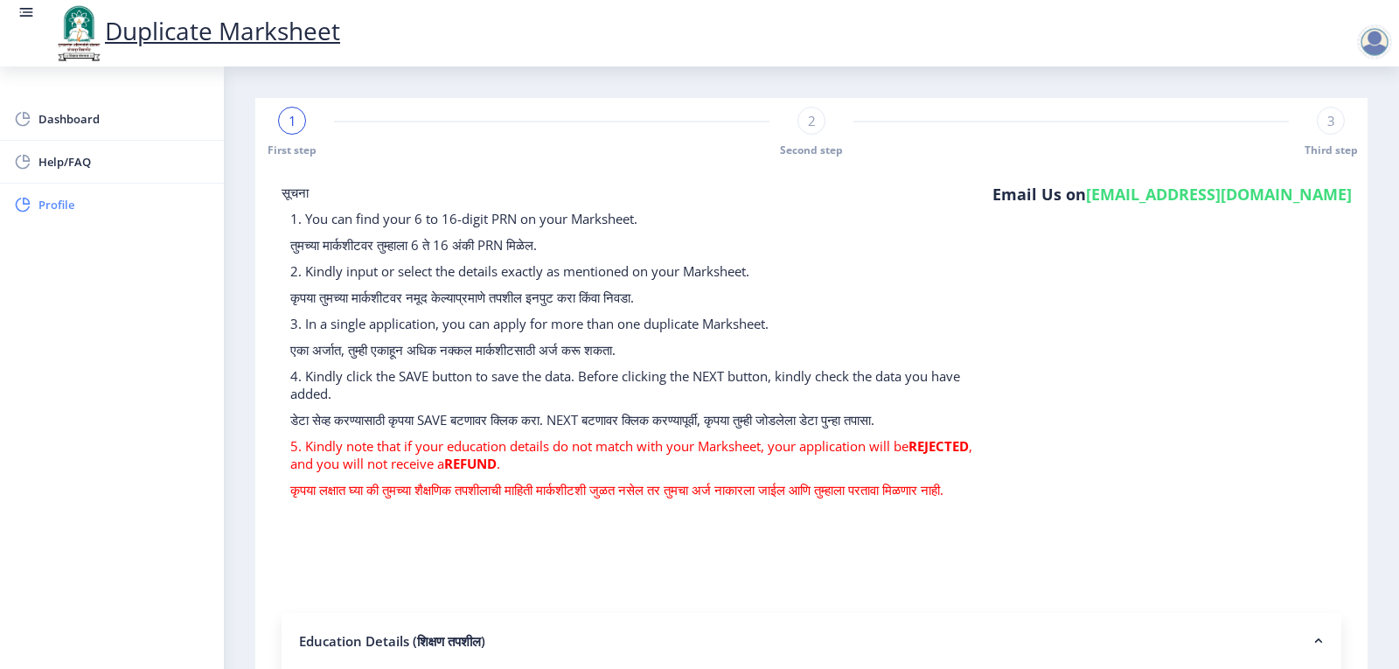
click at [54, 207] on span "Profile" at bounding box center [123, 204] width 171 height 21
select select
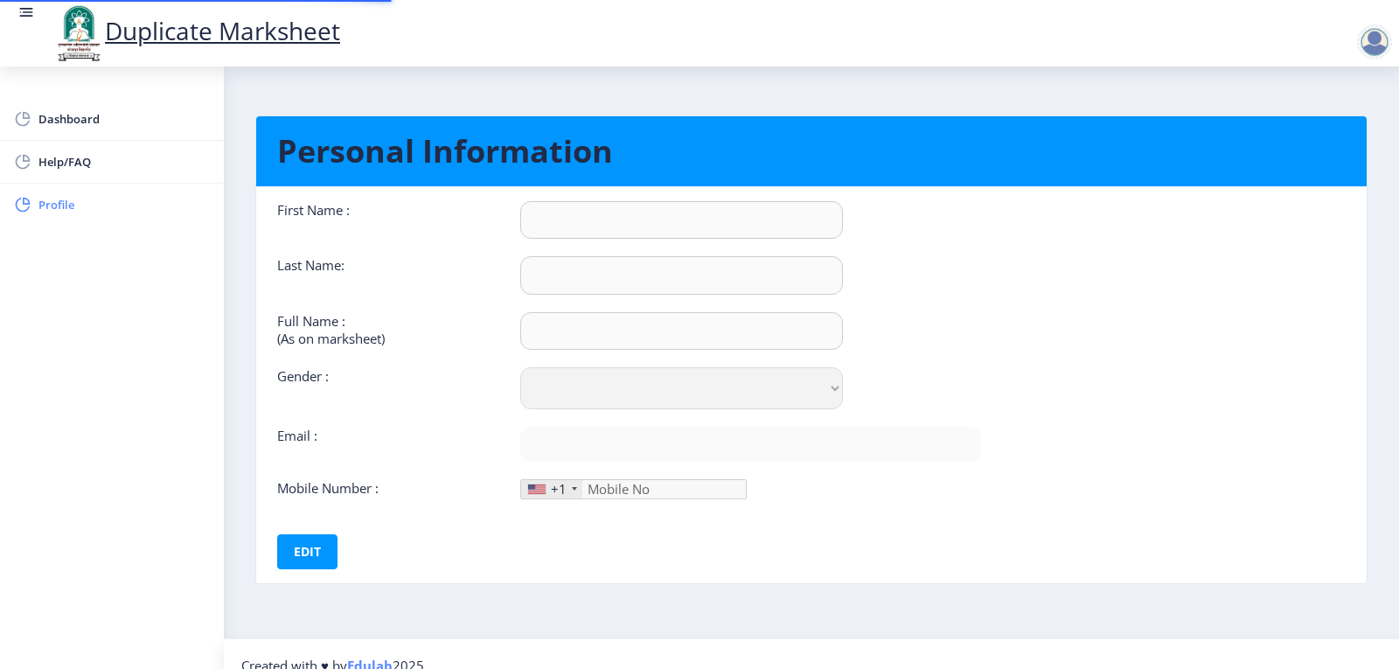
type input "SACHIN"
type input "KADAM"
type input "KADAM [PERSON_NAME]"
select select "[DEMOGRAPHIC_DATA]"
type input "[EMAIL_ADDRESS][DOMAIN_NAME]"
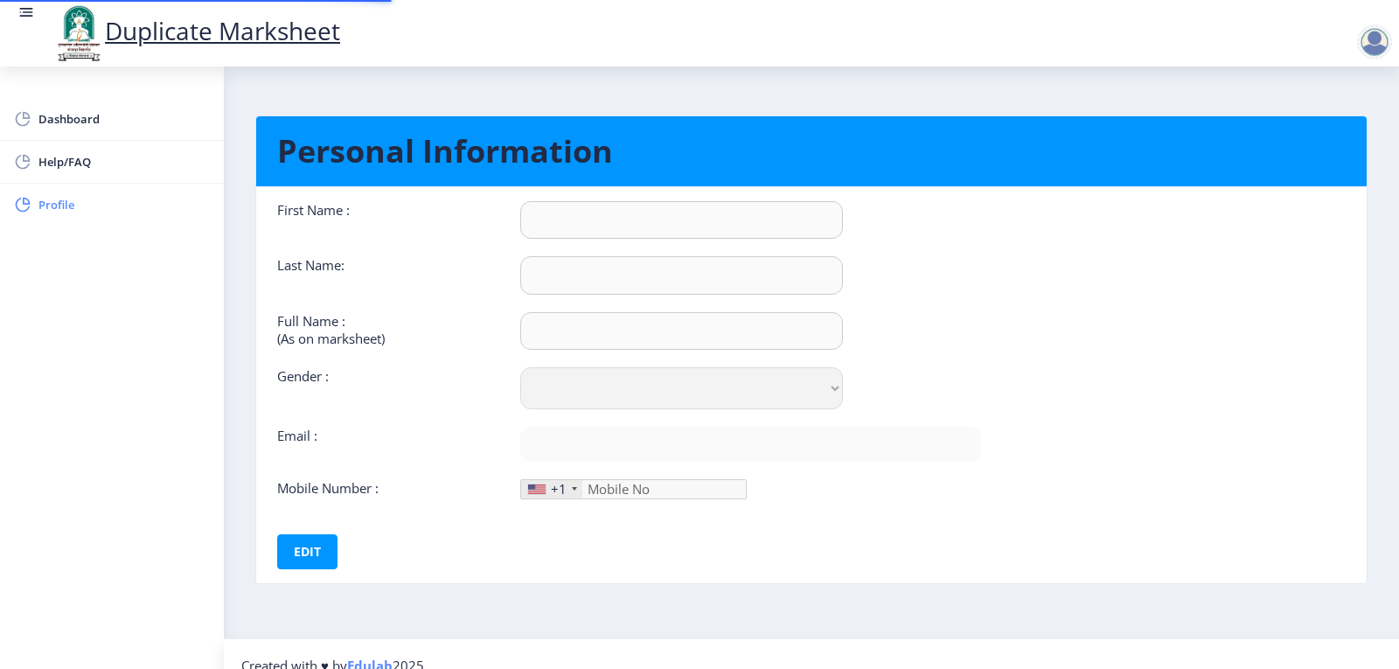
type input "8805129688"
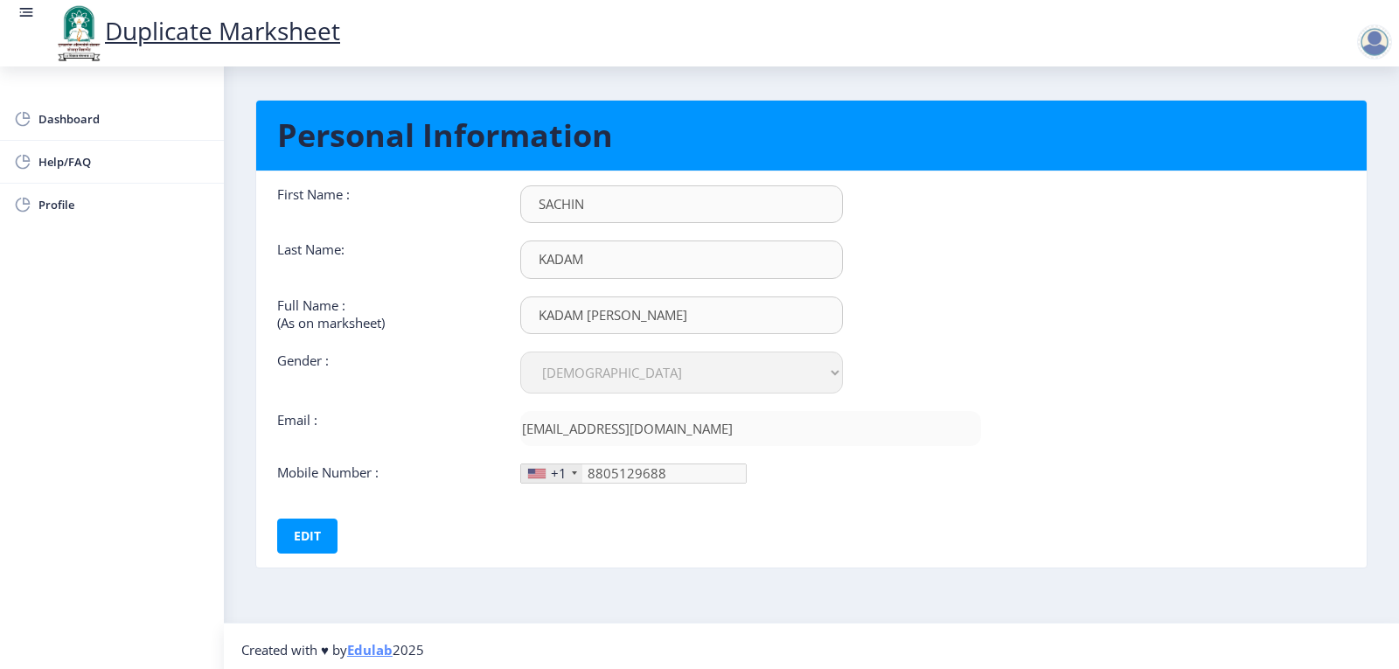
scroll to position [23, 0]
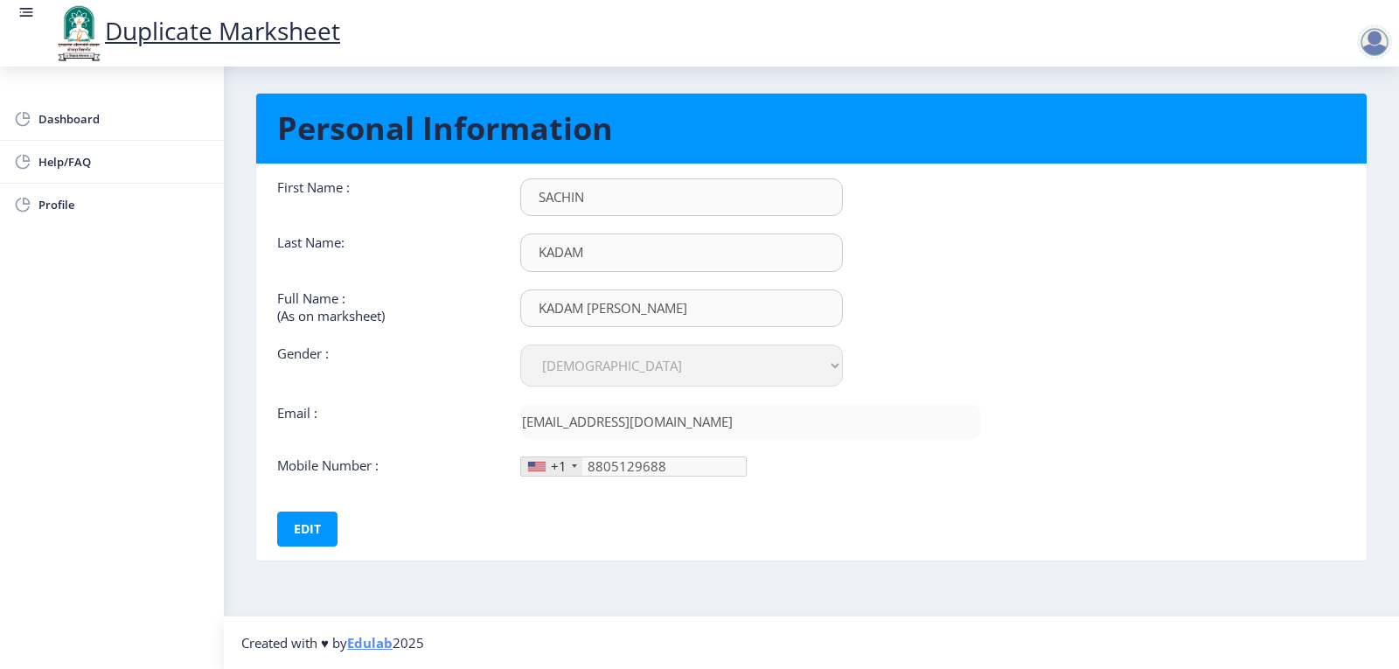
click at [556, 465] on div "+1" at bounding box center [559, 465] width 16 height 17
click at [568, 459] on div "+1" at bounding box center [551, 466] width 61 height 18
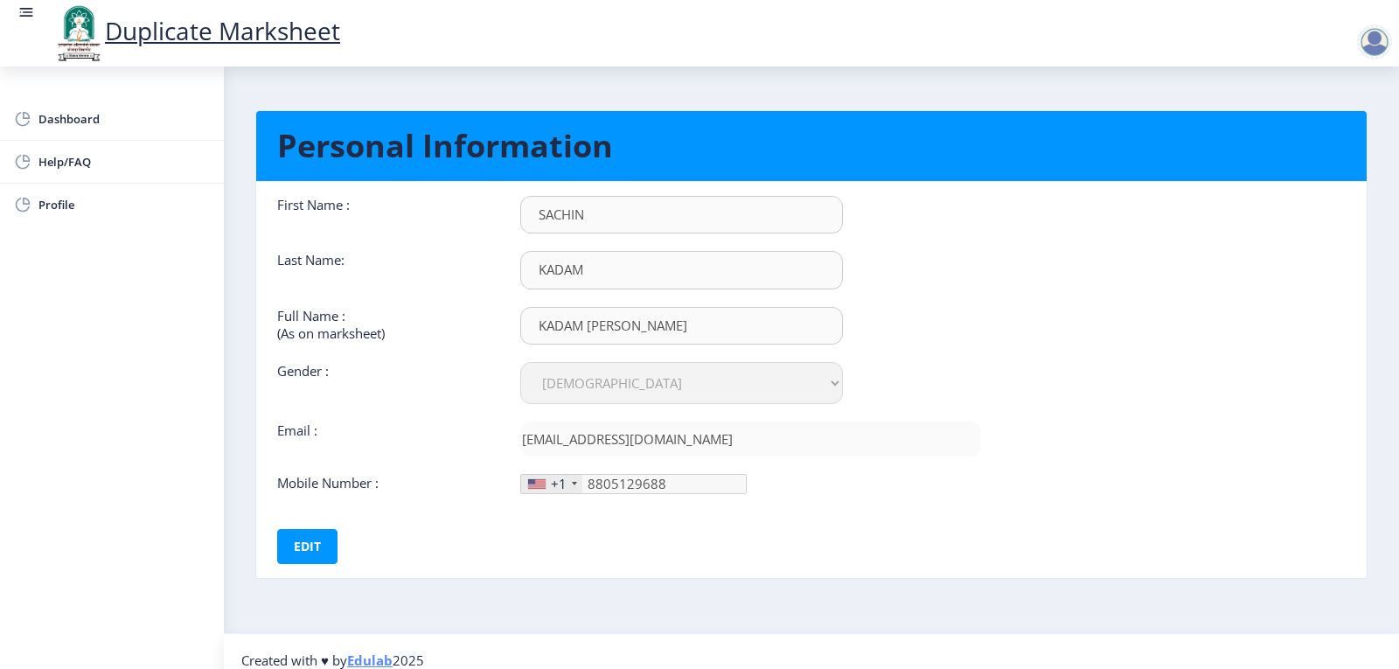
scroll to position [0, 0]
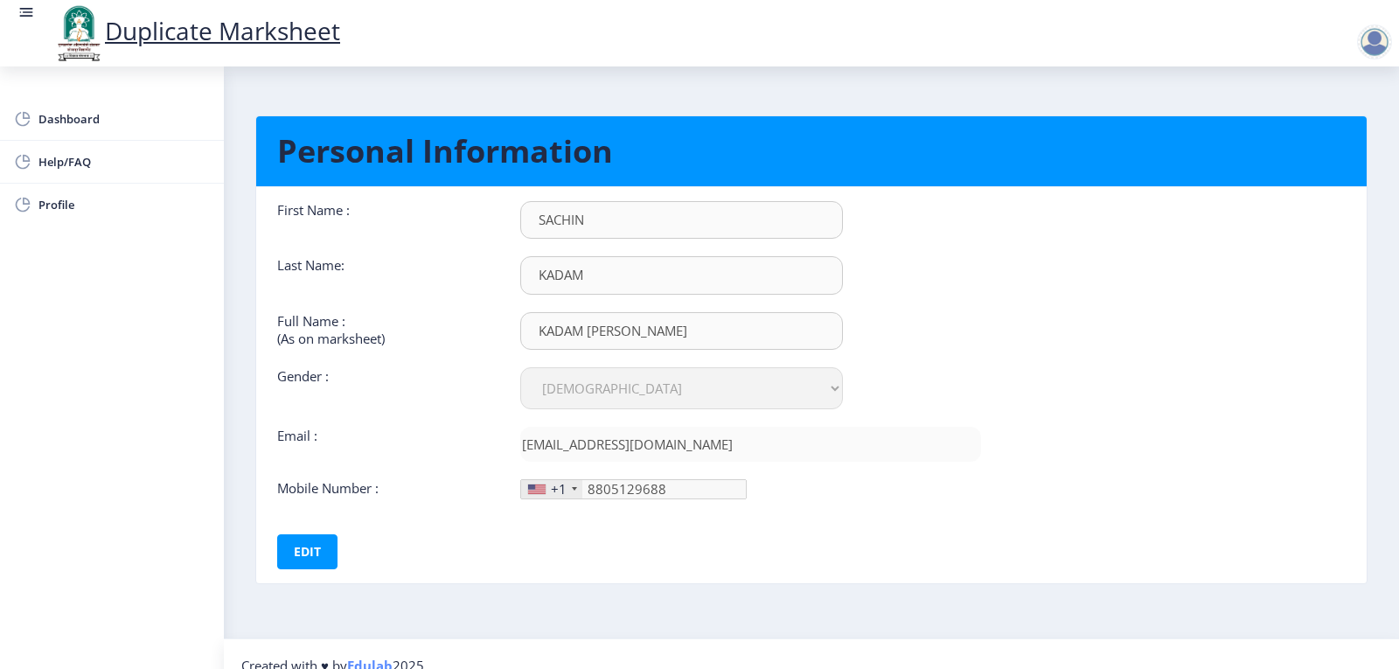
click at [1370, 38] on div at bounding box center [1374, 41] width 35 height 35
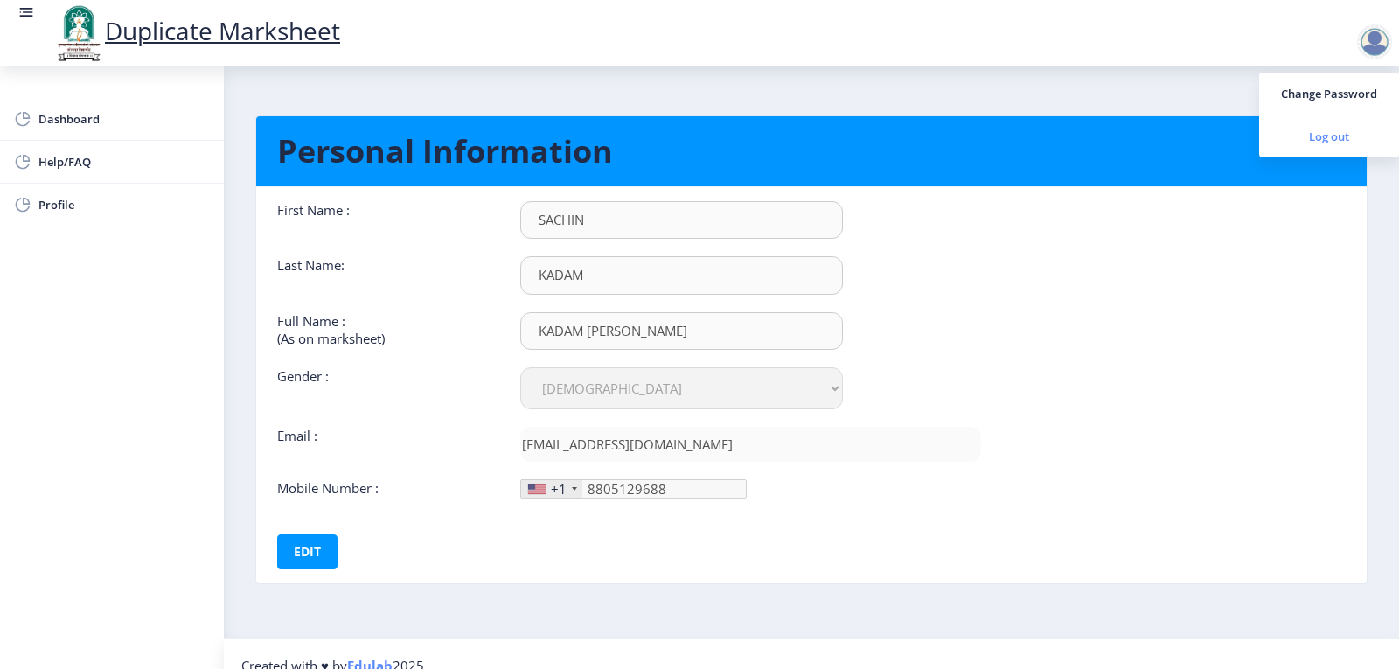
click at [1329, 137] on span "Log out" at bounding box center [1329, 136] width 112 height 21
